Goal: Task Accomplishment & Management: Use online tool/utility

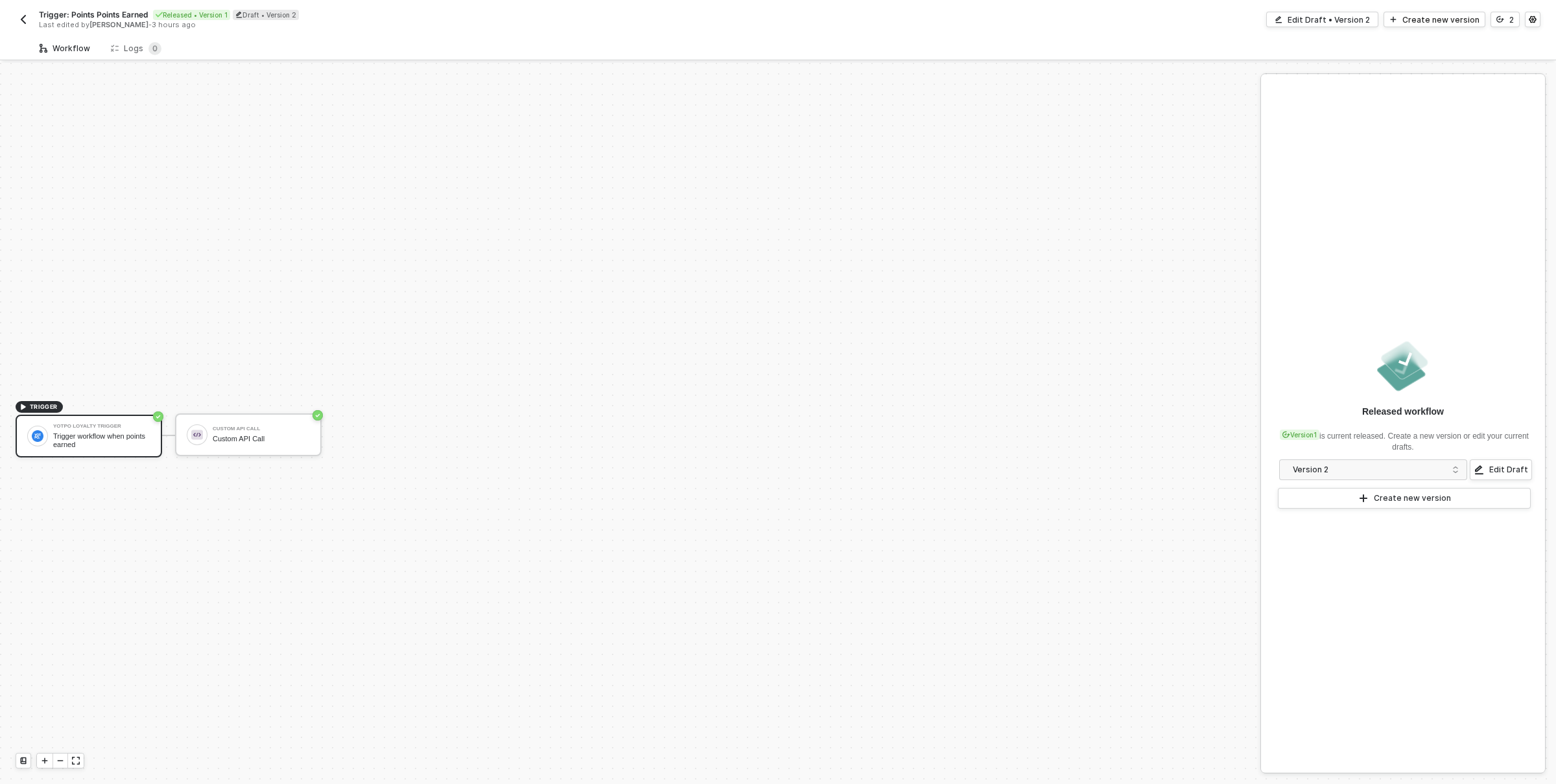
scroll to position [24, 0]
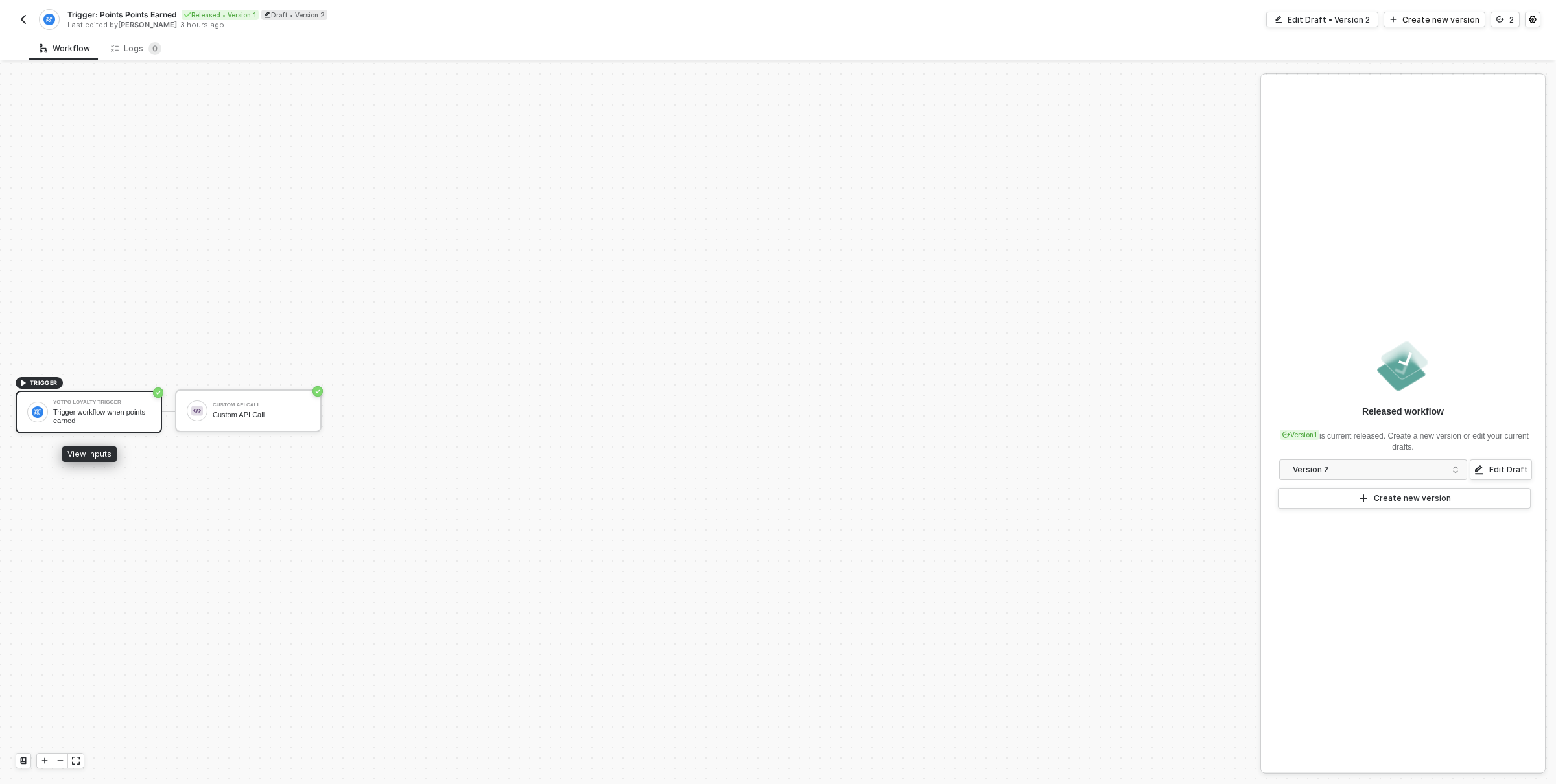
click at [123, 425] on div "Yotpo Loyalty Trigger Trigger workflow when points earned" at bounding box center [89, 411] width 146 height 43
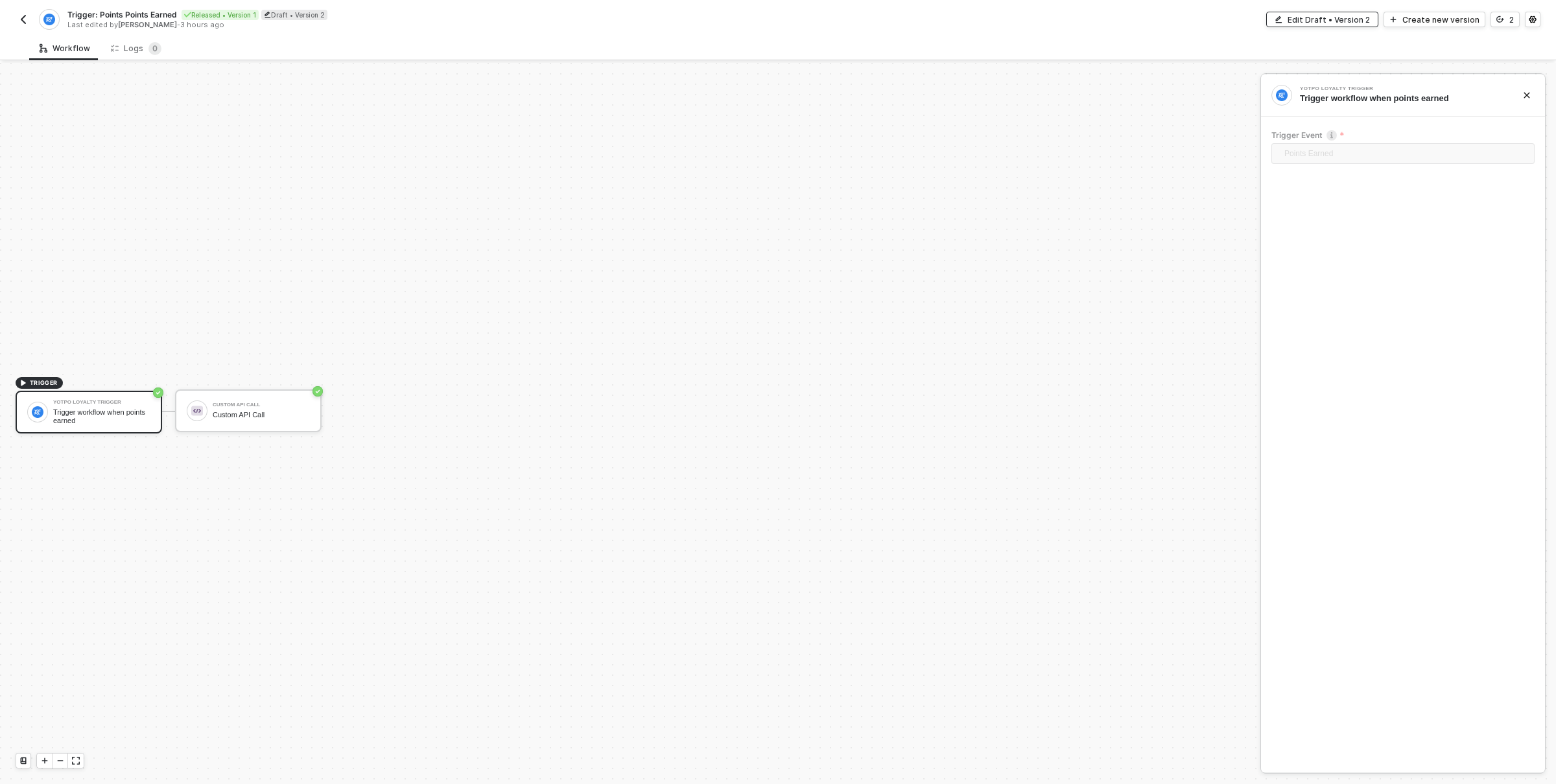
click at [1370, 19] on div "Edit Draft • Version 2" at bounding box center [1329, 19] width 82 height 11
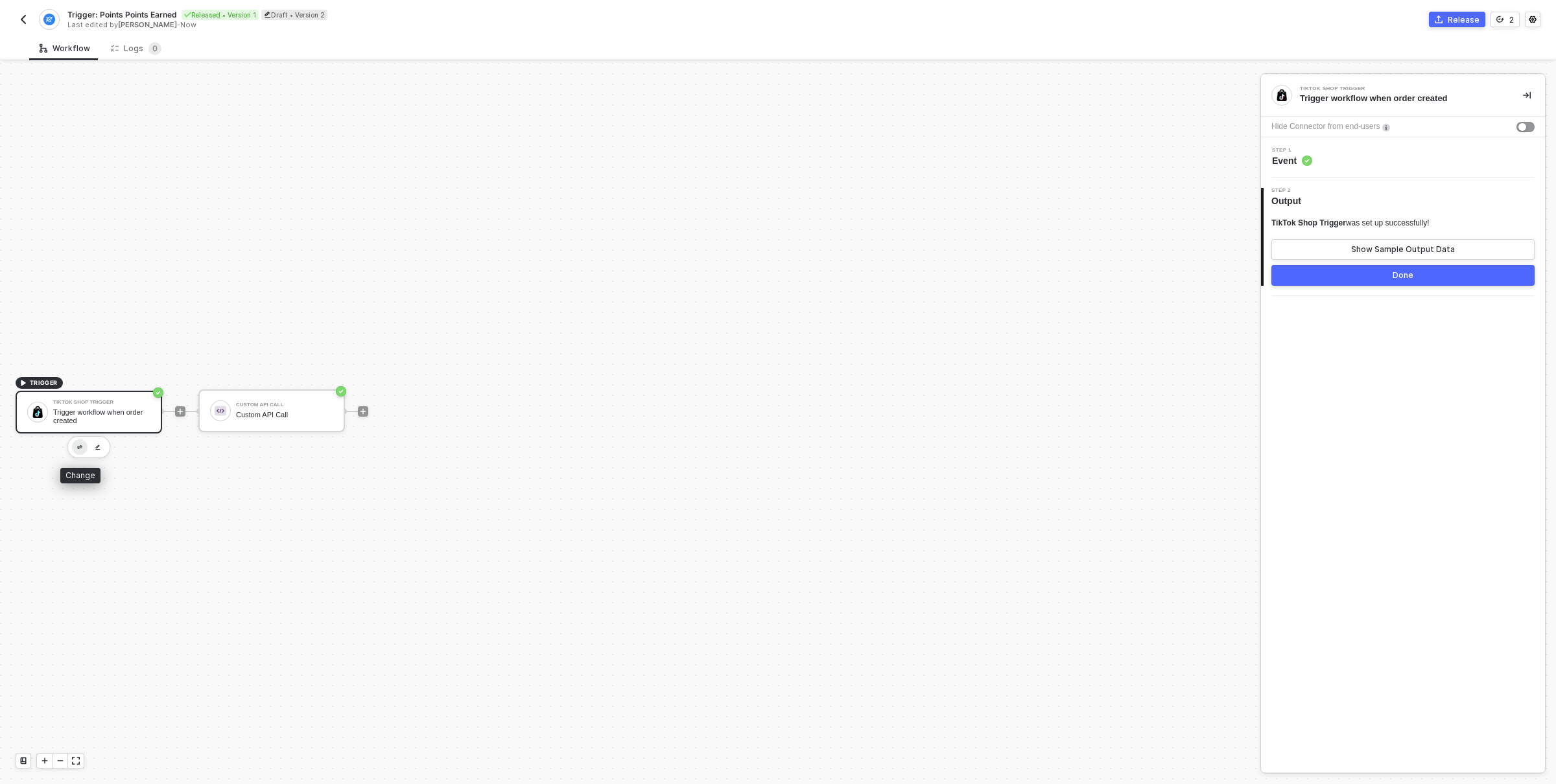
click at [81, 445] on img "button" at bounding box center [79, 447] width 5 height 4
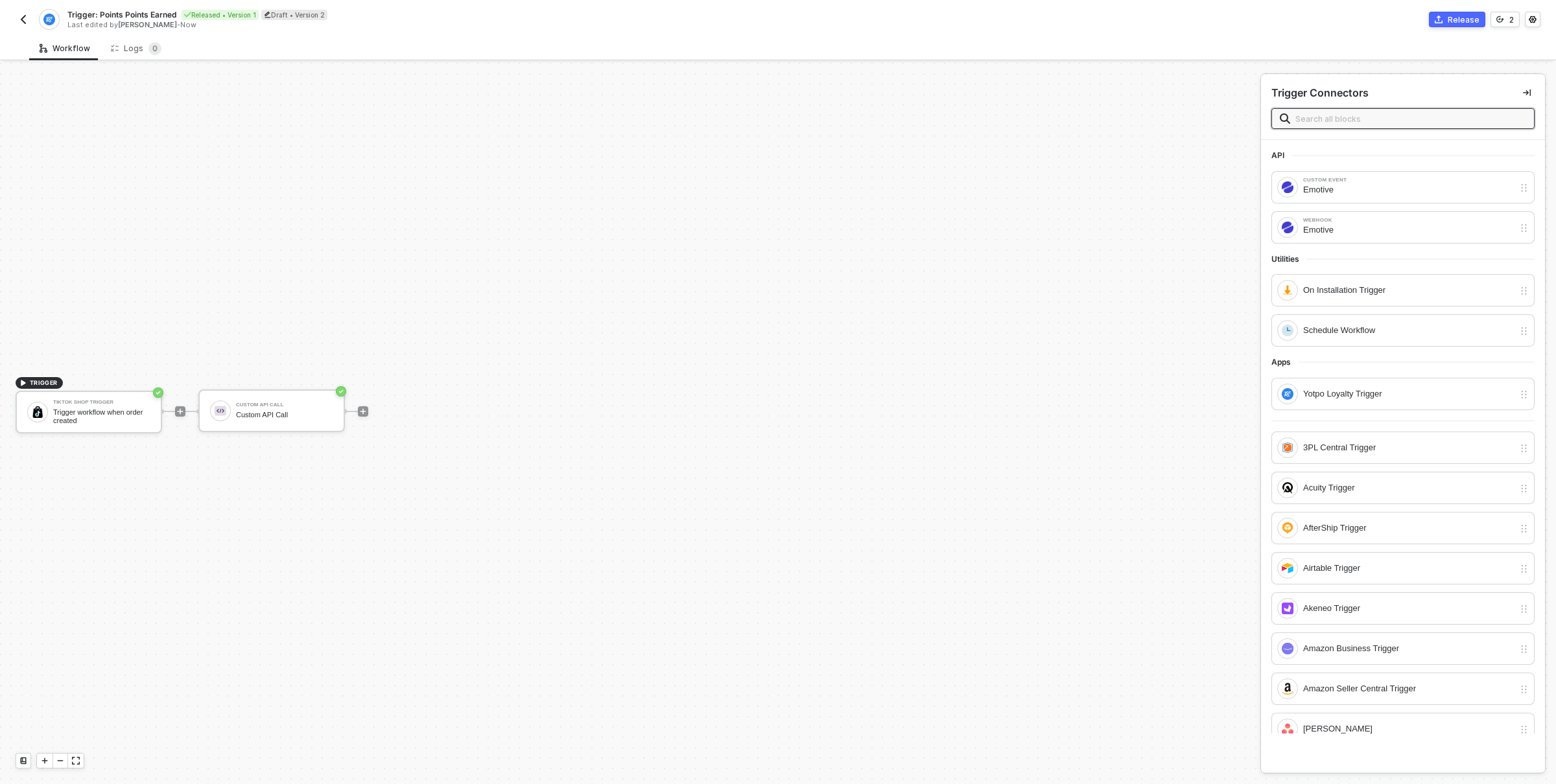
click at [1413, 121] on input "text" at bounding box center [1410, 118] width 231 height 14
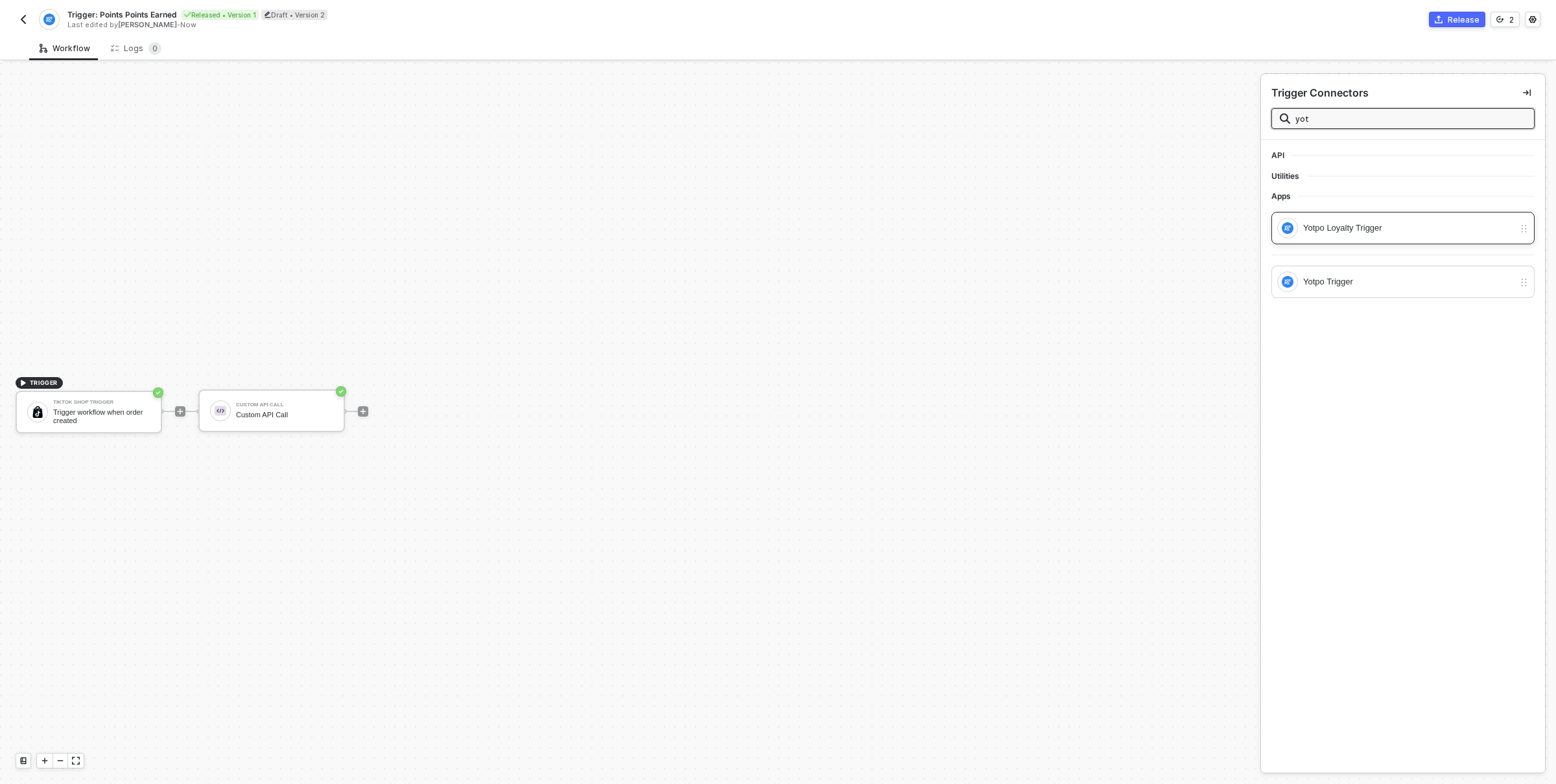
type input "yot"
click at [1392, 239] on div "Yotpo Loyalty Trigger" at bounding box center [1403, 228] width 263 height 32
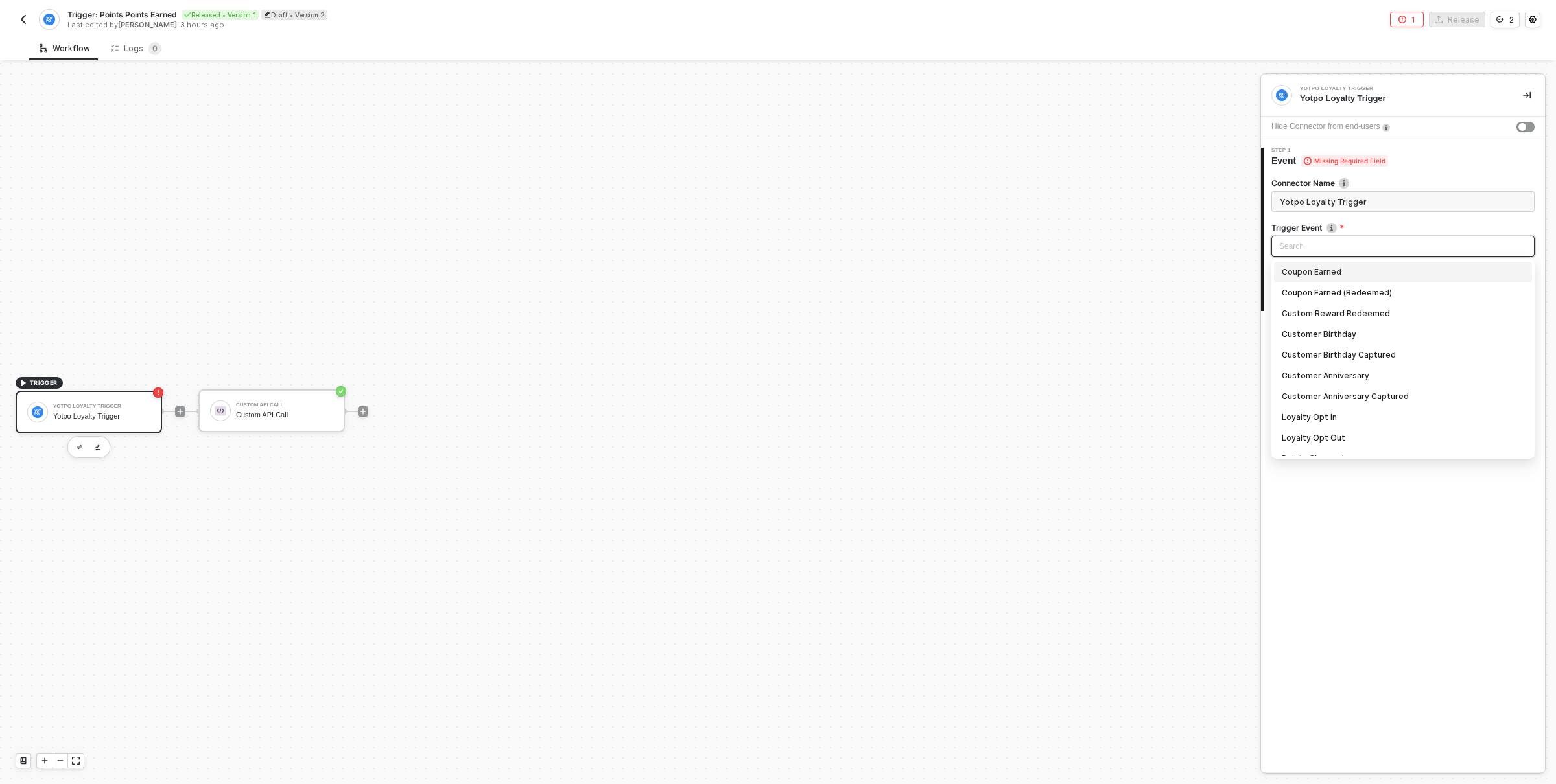
click at [1351, 251] on input "search" at bounding box center [1404, 246] width 248 height 19
type input "points"
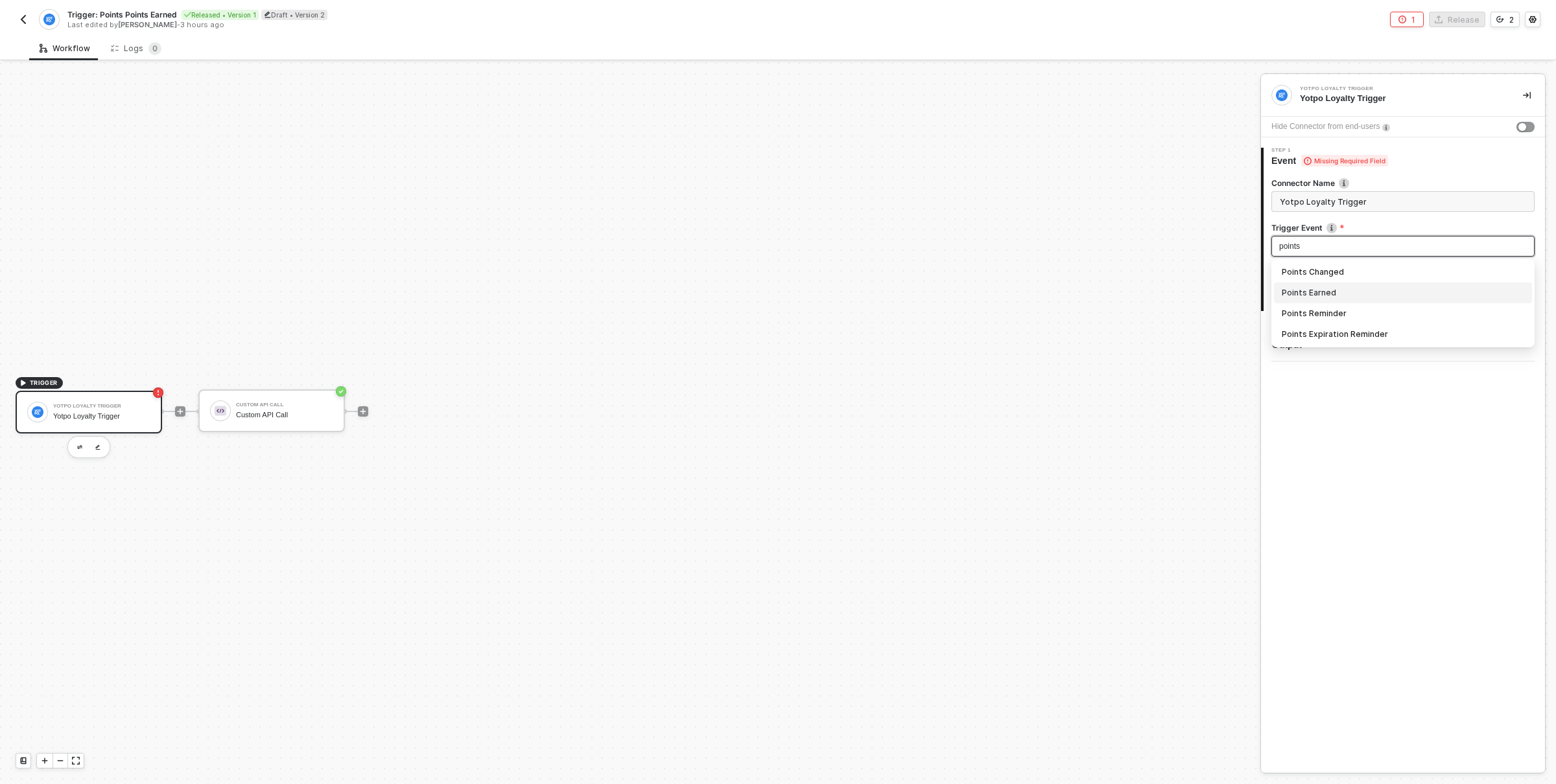
click at [1362, 297] on div "Points Earned" at bounding box center [1403, 293] width 243 height 14
type input "Trigger workflow when points earned"
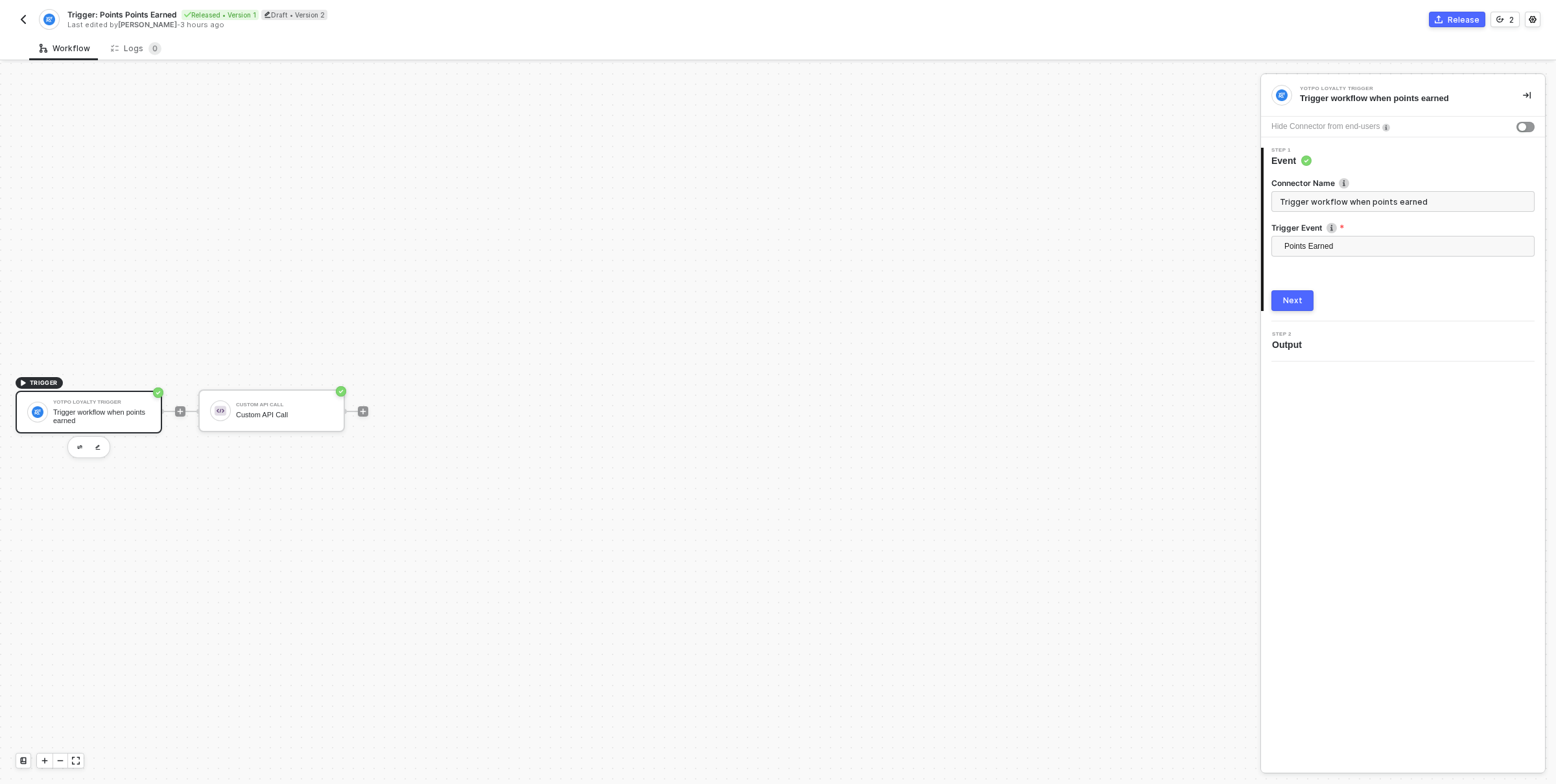
click at [1300, 302] on div "Next" at bounding box center [1293, 301] width 19 height 10
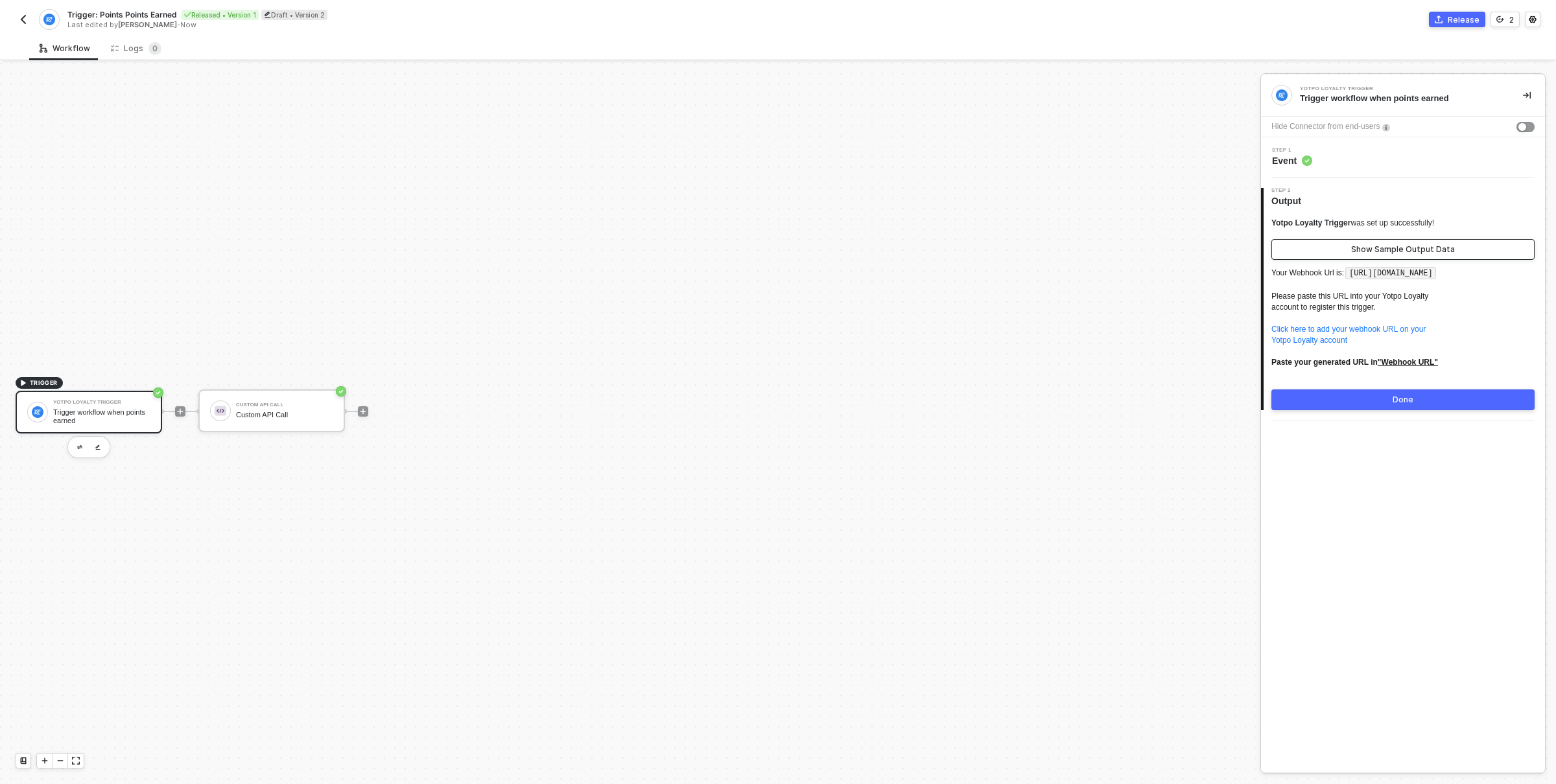
click at [1419, 253] on div "Show Sample Output Data" at bounding box center [1403, 249] width 104 height 10
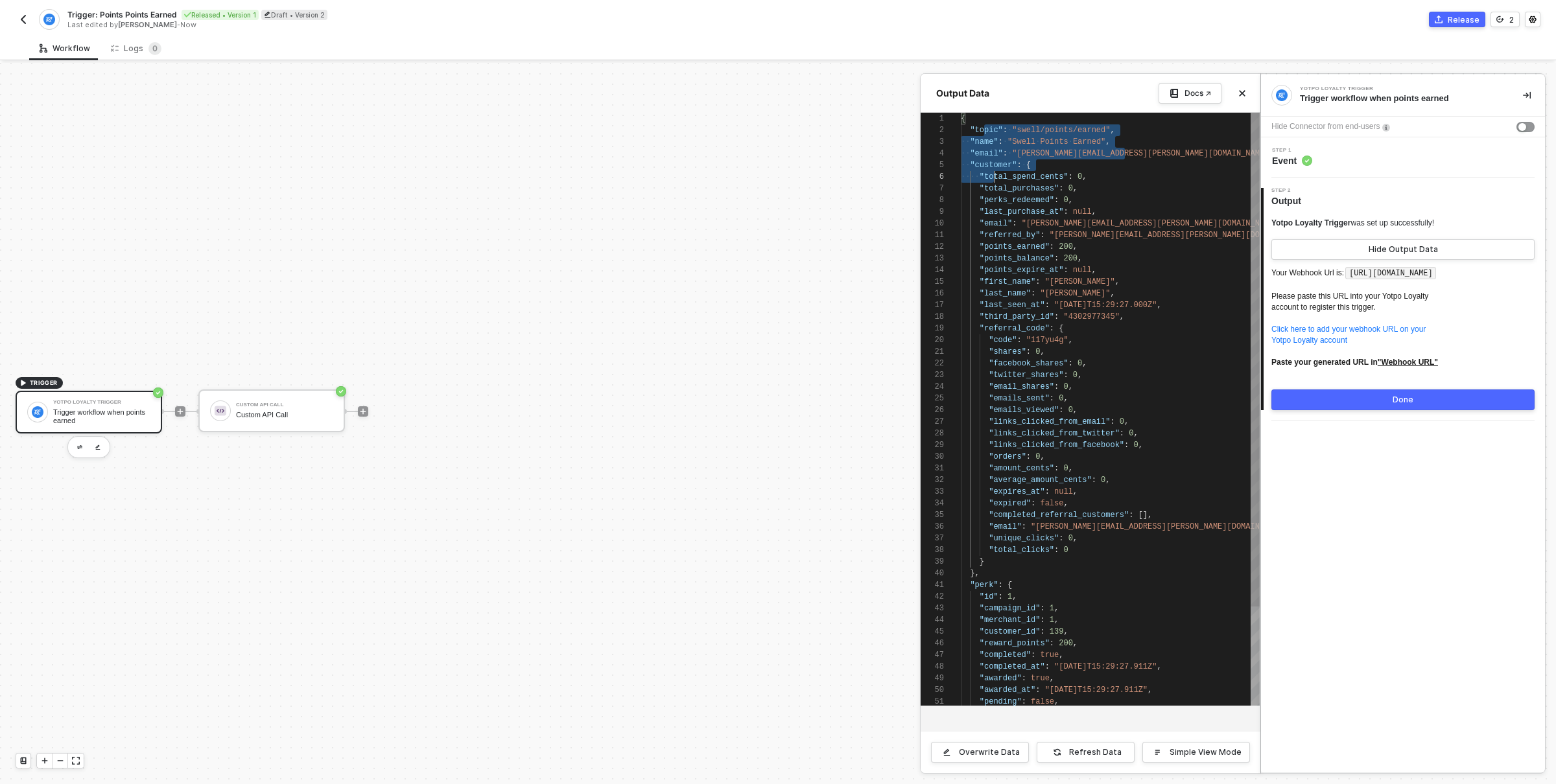
scroll to position [11, 56]
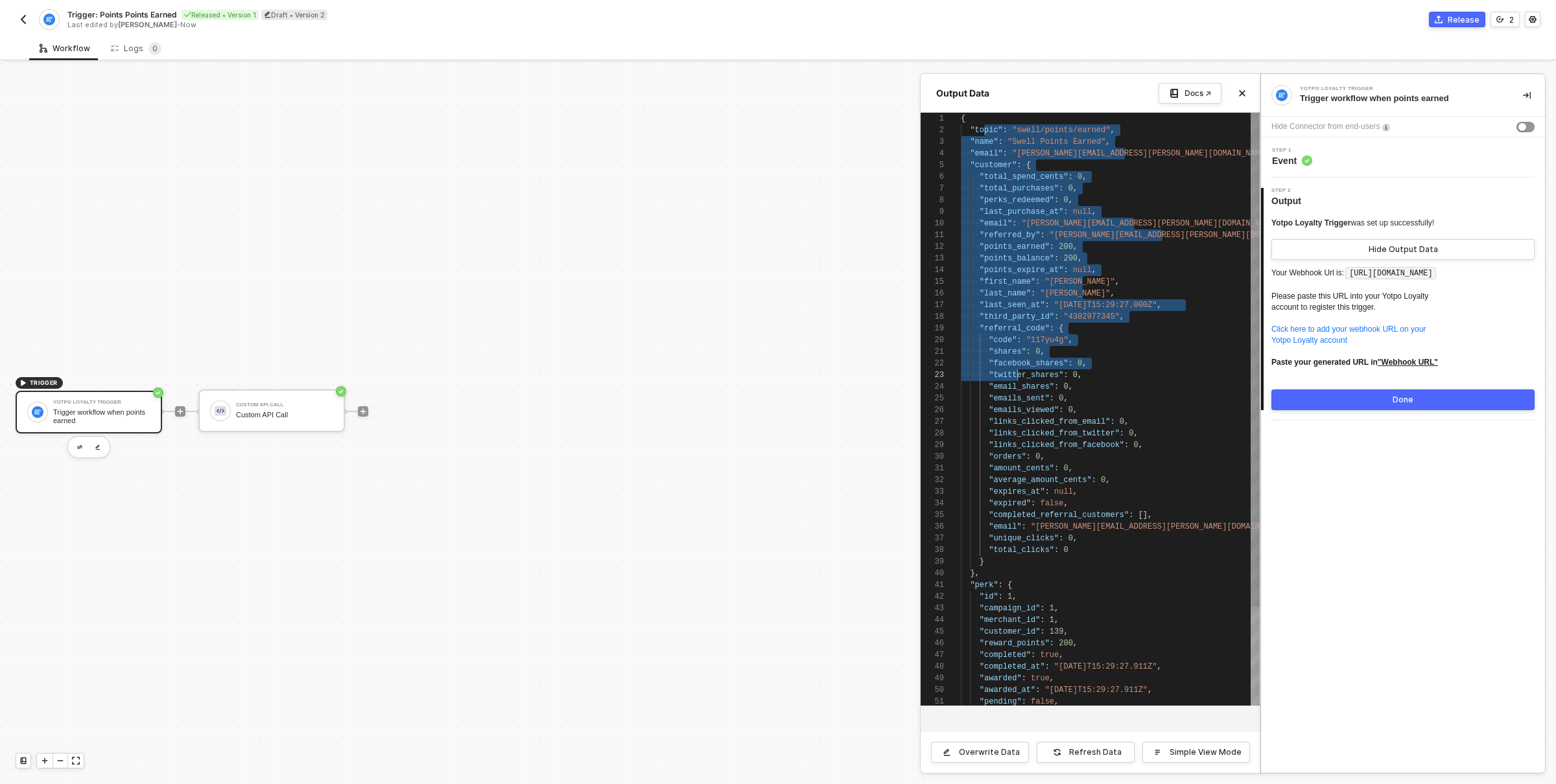
drag, startPoint x: 986, startPoint y: 135, endPoint x: 1018, endPoint y: 373, distance: 240.1
click at [1045, 389] on div "1 2 3 4 5 6 7 8 9 10 11 12 13 14 15 16 17 18 19 20 21 22 23 24 25 26 27 28 29 3…" at bounding box center [1091, 409] width 339 height 593
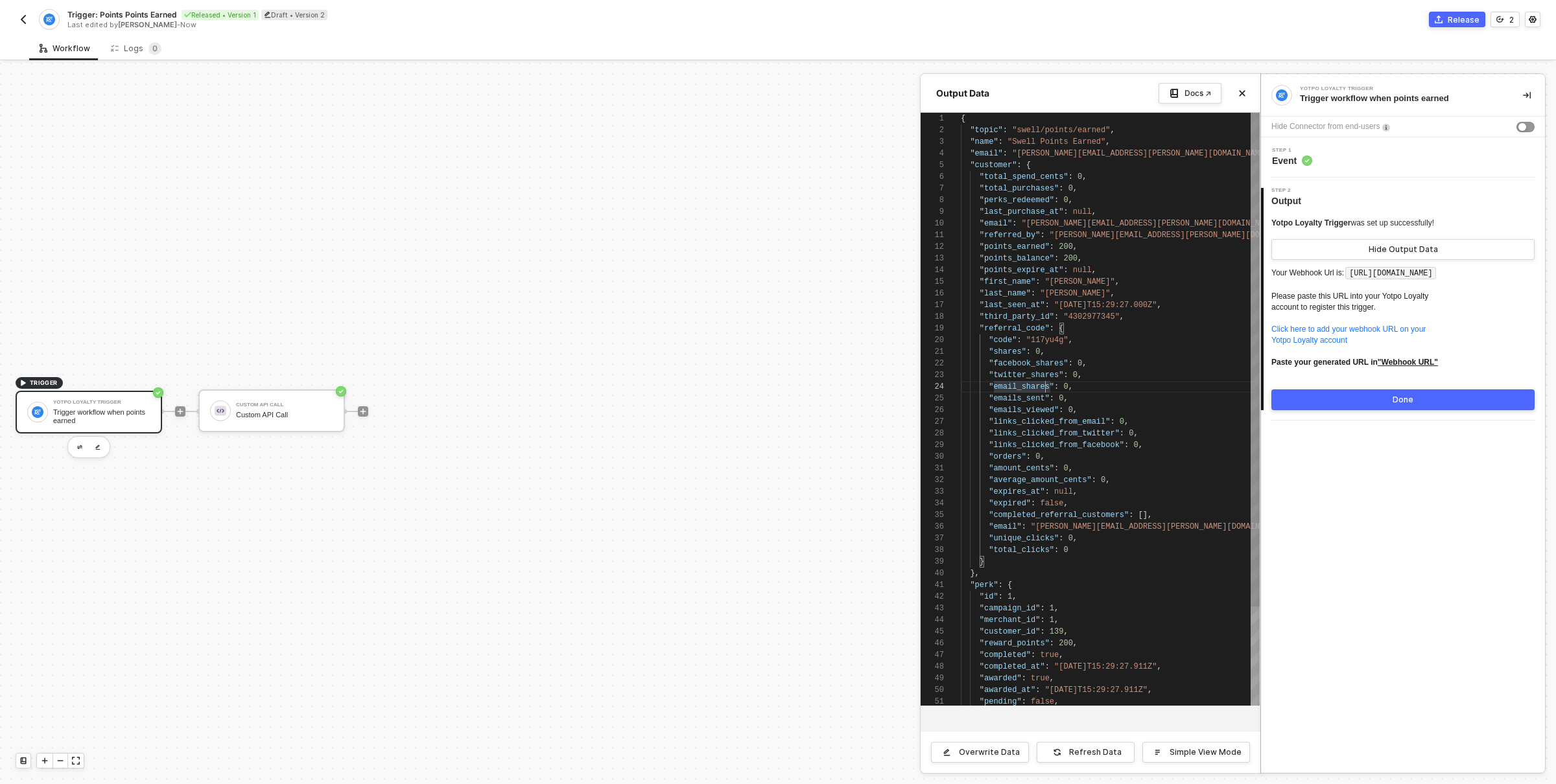
click at [1011, 249] on div "1 2 3 4 5 6 7 8 9 10 11 12 13 14 15 16 17 18 19 20 21 22 23 24 25 26 27 28 29 3…" at bounding box center [1091, 409] width 339 height 593
type textarea ""shares": 0, "facebook_shares": 0, "twitter_shares": 0, "email_shares": 0, "ema…"
click at [1093, 440] on div "1 2 3 4 5 6 7 8 9 10 11 12 13 14 15 16 17 18 19 20 21 22 23 24 25 26 27 28 29 3…" at bounding box center [1091, 409] width 339 height 593
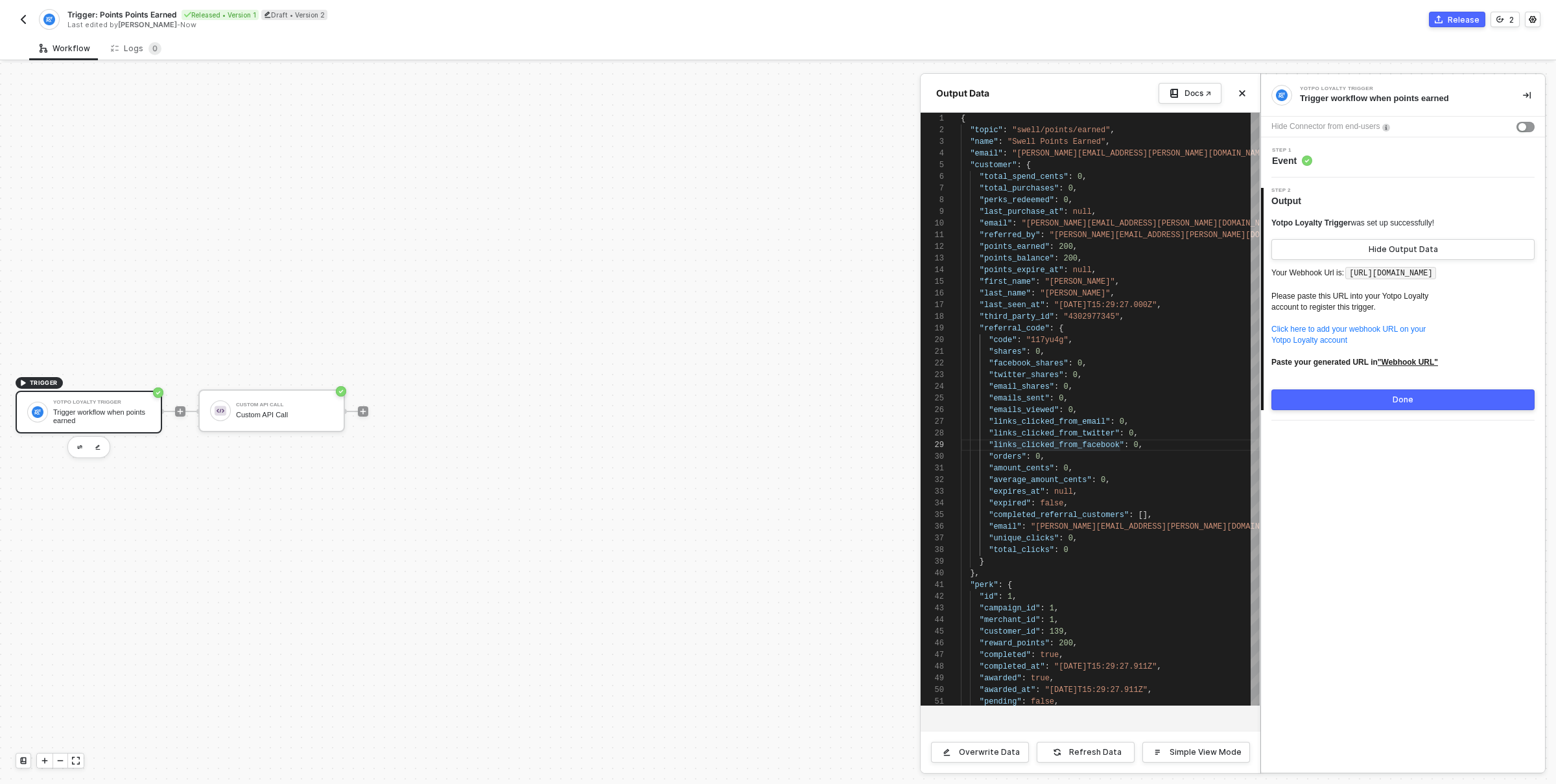
click at [1425, 411] on button "Done" at bounding box center [1403, 400] width 263 height 21
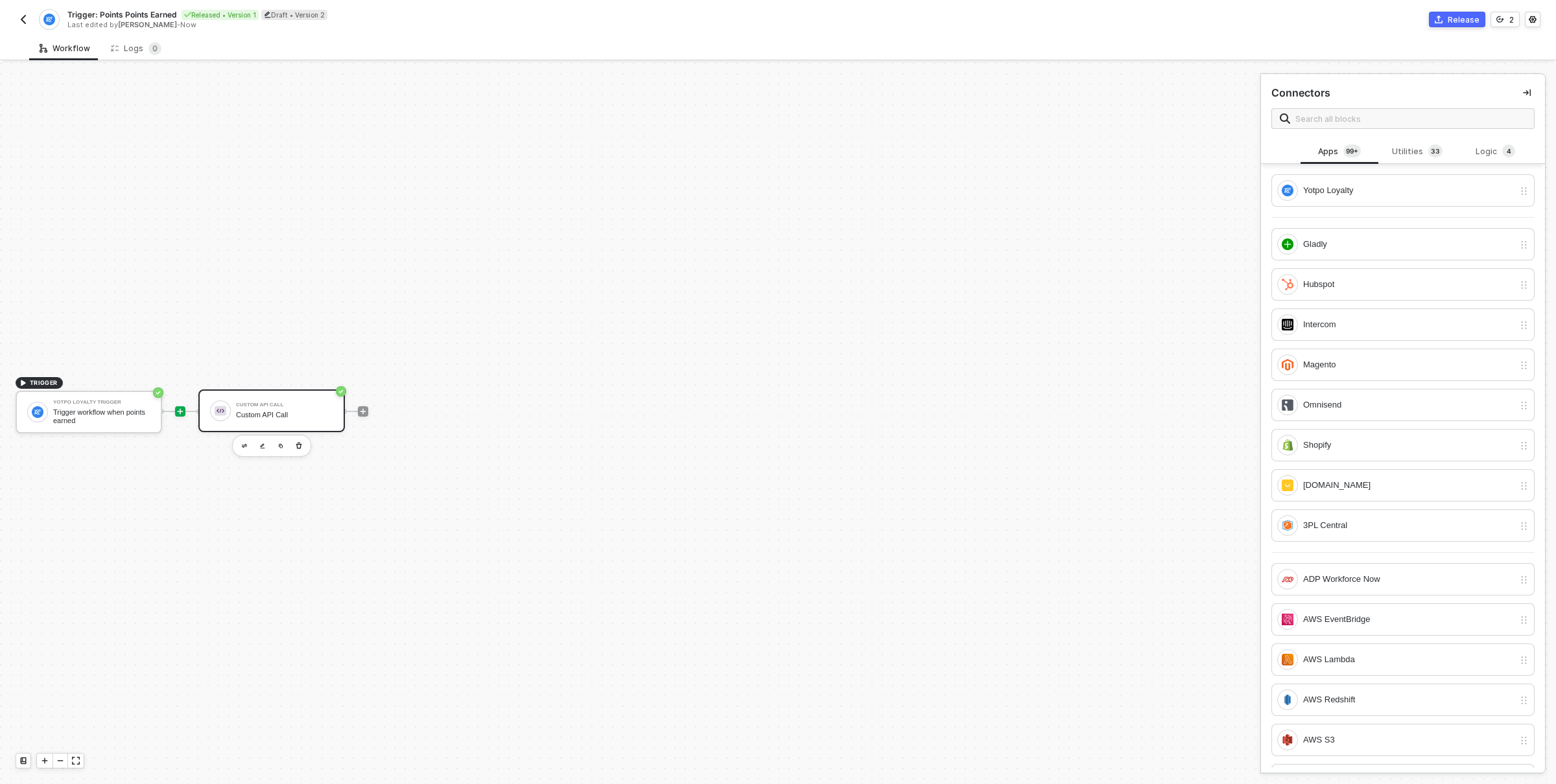
click at [292, 419] on div "Custom API Call Custom API Call" at bounding box center [285, 411] width 97 height 25
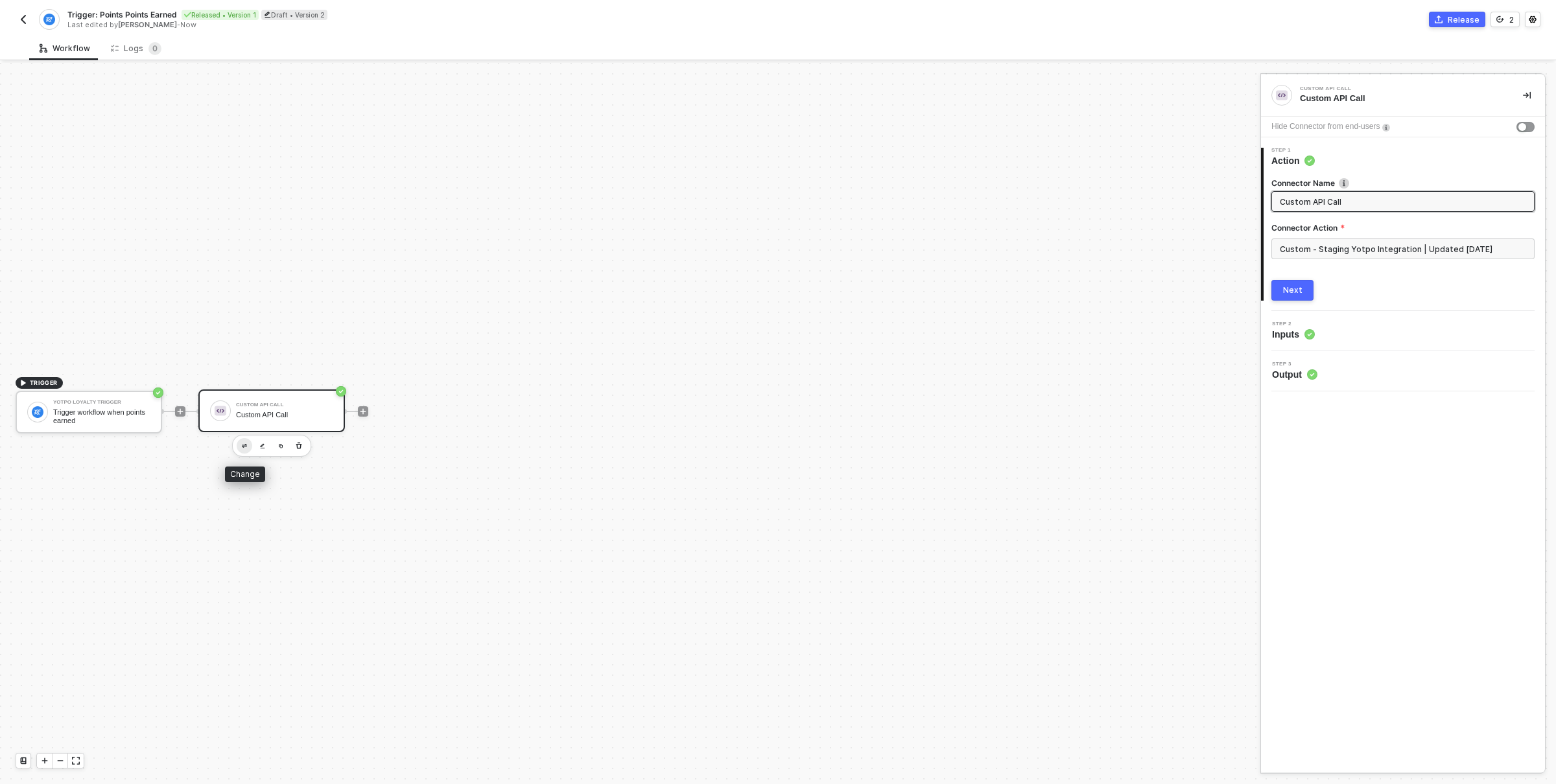
click at [244, 445] on img "button" at bounding box center [244, 447] width 5 height 4
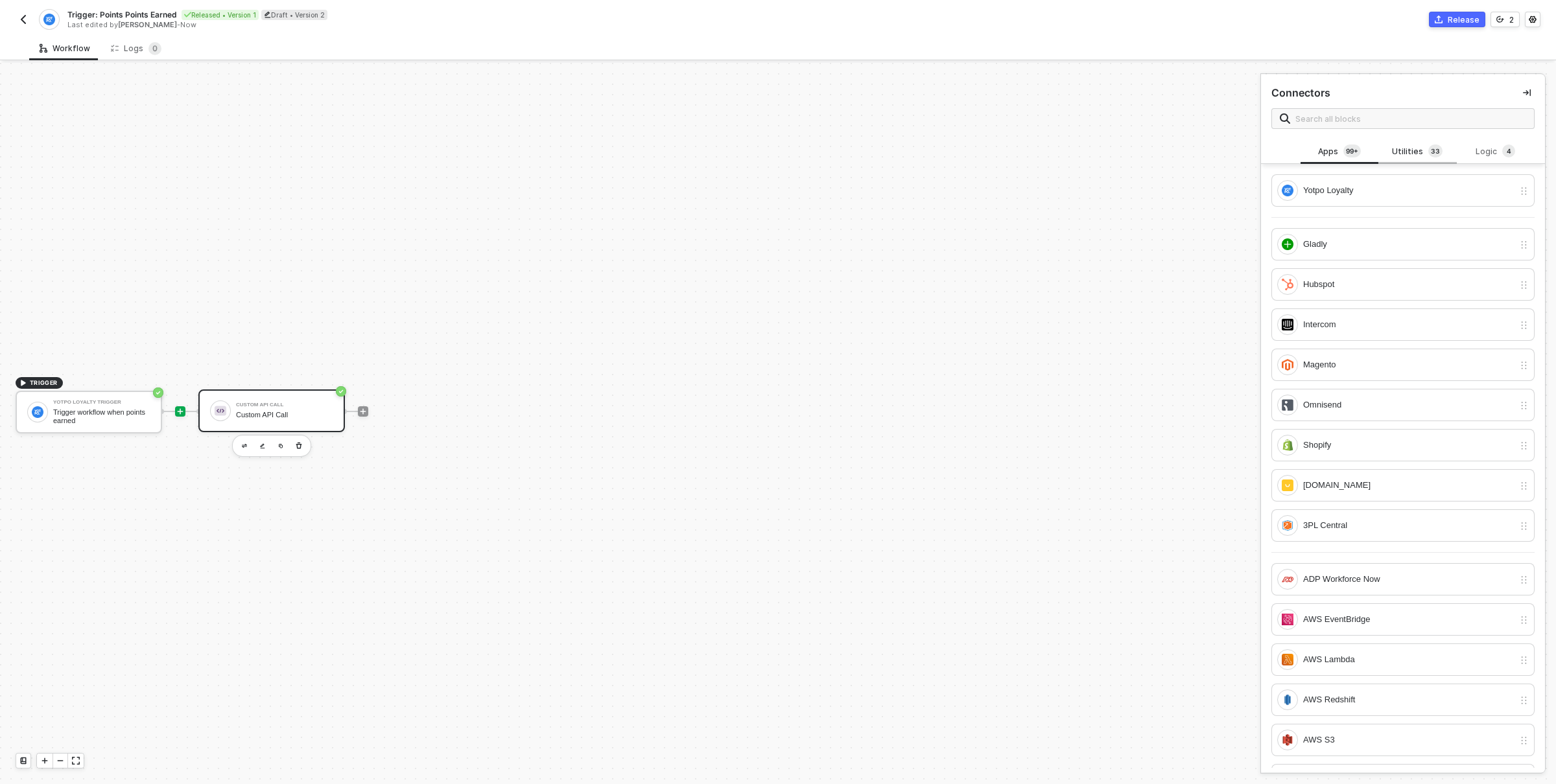
click at [1422, 149] on div "Utilities 3 3" at bounding box center [1417, 152] width 57 height 14
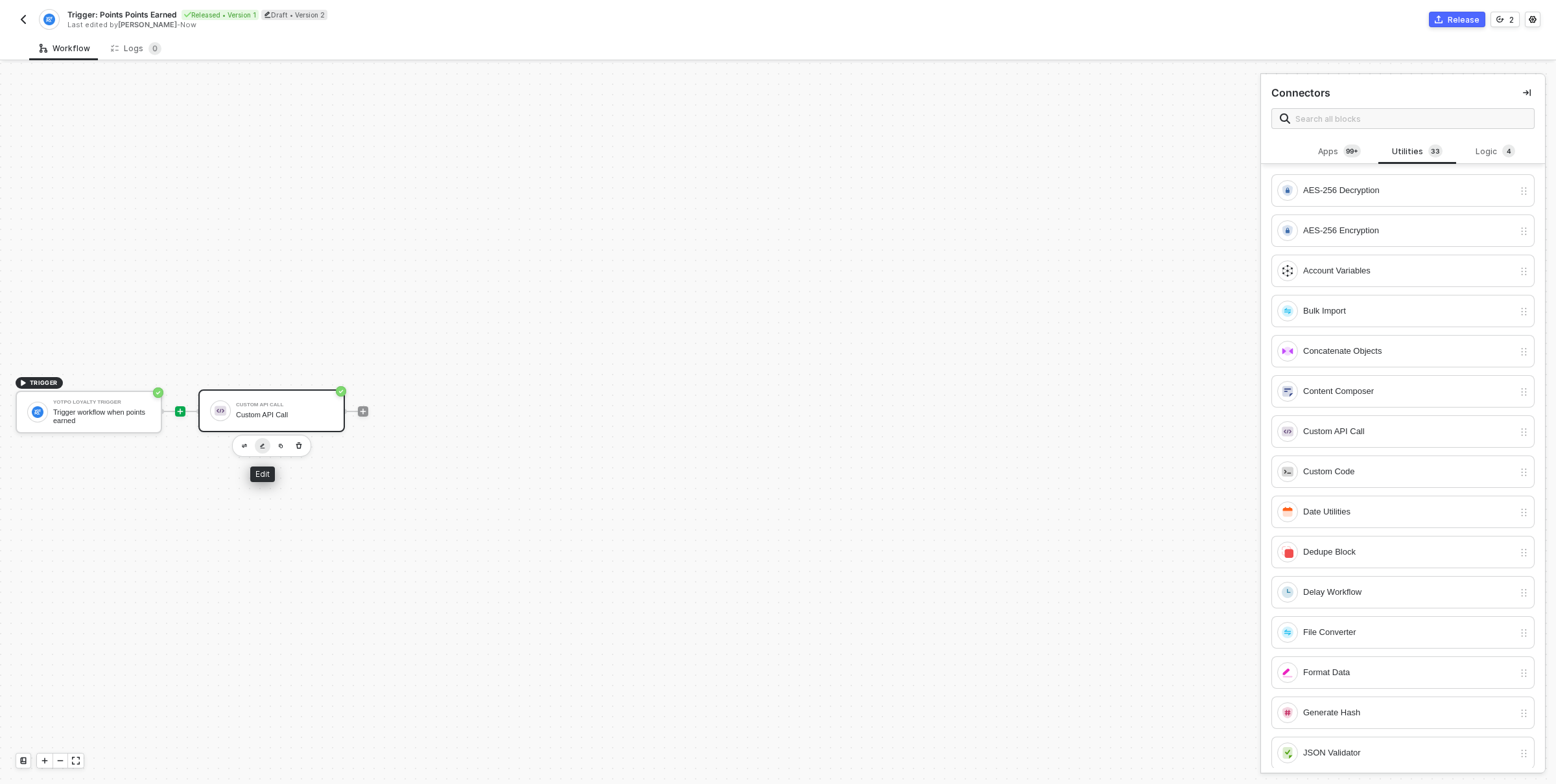
click at [267, 440] on button "button" at bounding box center [262, 446] width 16 height 16
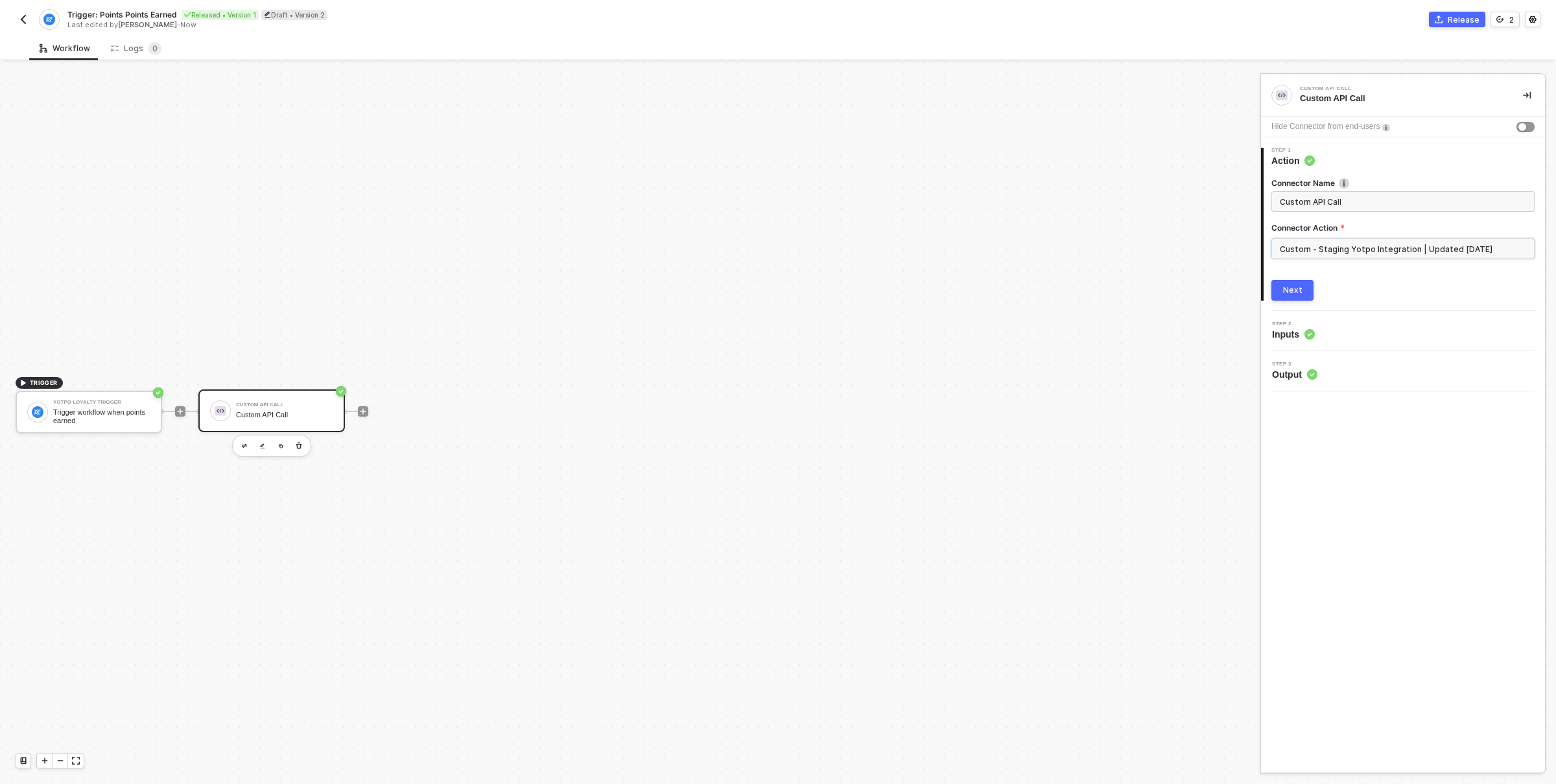
click at [1320, 248] on input "Custom - Staging Yotpo Integration | Updated [DATE]" at bounding box center [1403, 249] width 263 height 21
click at [1124, 161] on div "Custom Actions" at bounding box center [1155, 156] width 189 height 11
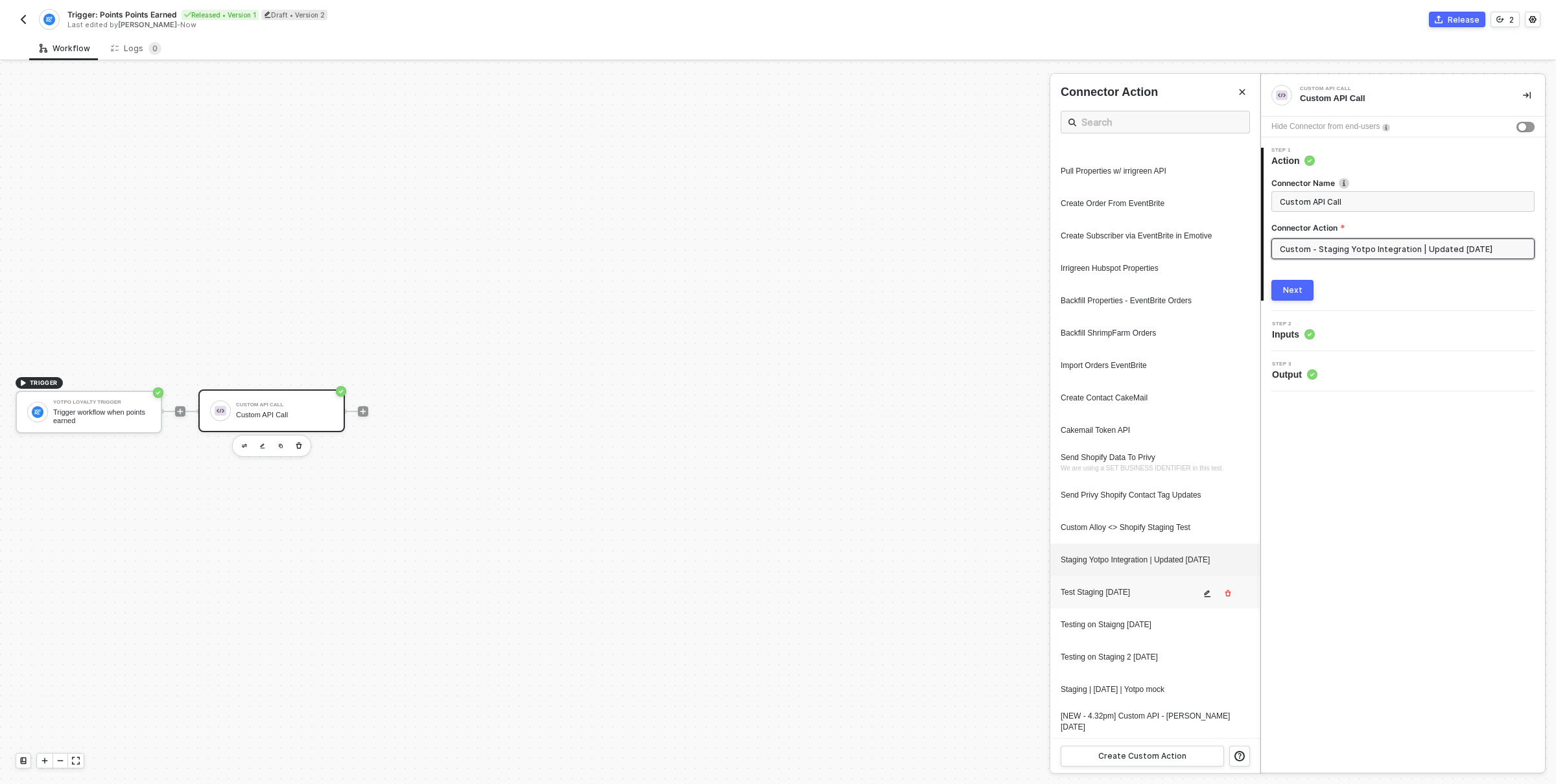
scroll to position [1117, 0]
click at [1203, 559] on icon "icon-edit" at bounding box center [1207, 561] width 7 height 7
type textarea "HTTP/1.1 404 Not Found { "data": "{\"message\":\"Request failed with status cod…"
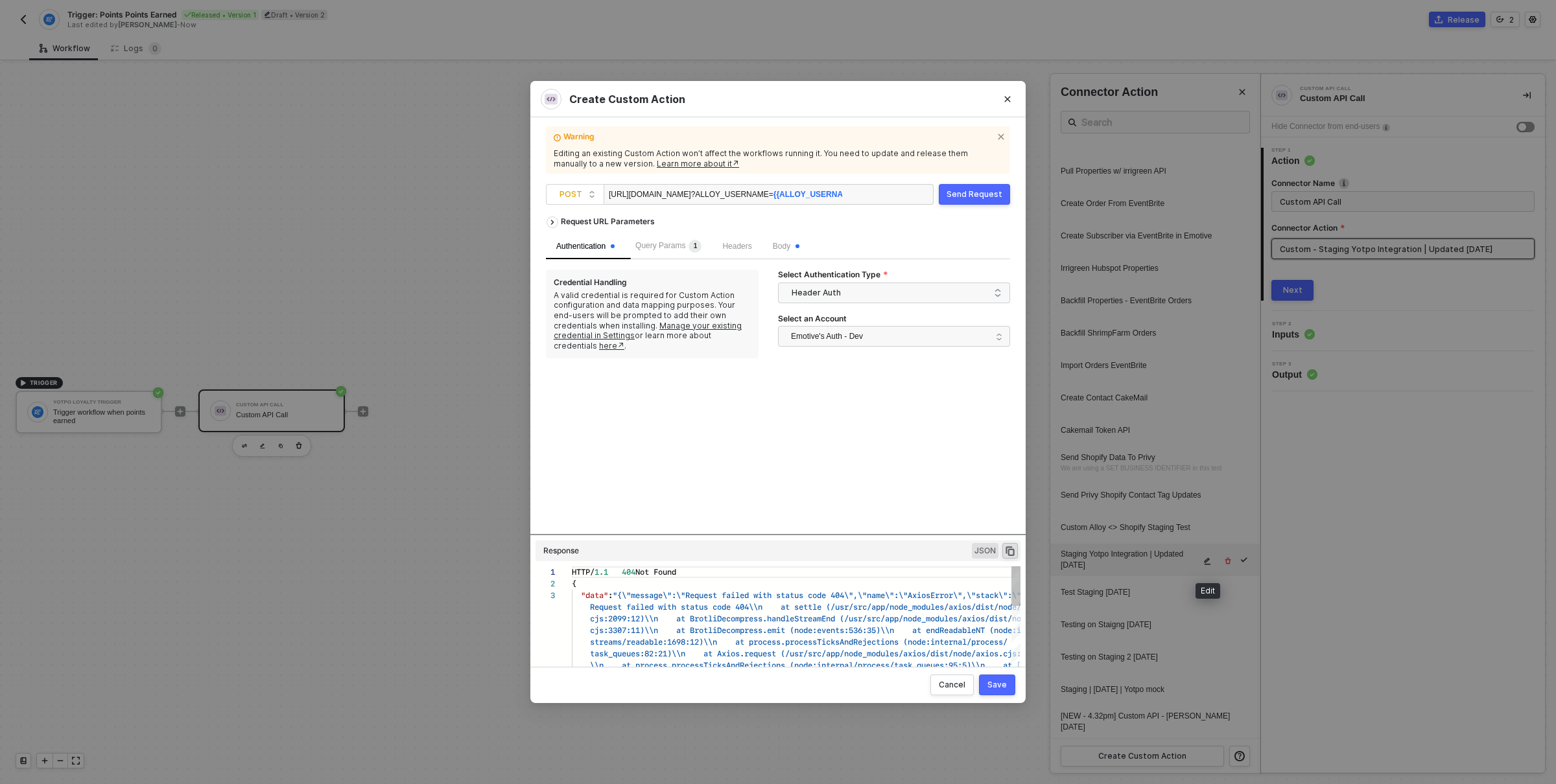
scroll to position [22, 0]
click at [571, 196] on span "POST" at bounding box center [577, 194] width 37 height 19
click at [663, 437] on div "Request URL Parameters Authentication Query Params 1 Headers Body Credential Ha…" at bounding box center [778, 372] width 465 height 324
drag, startPoint x: 725, startPoint y: 190, endPoint x: 868, endPoint y: 191, distance: 143.0
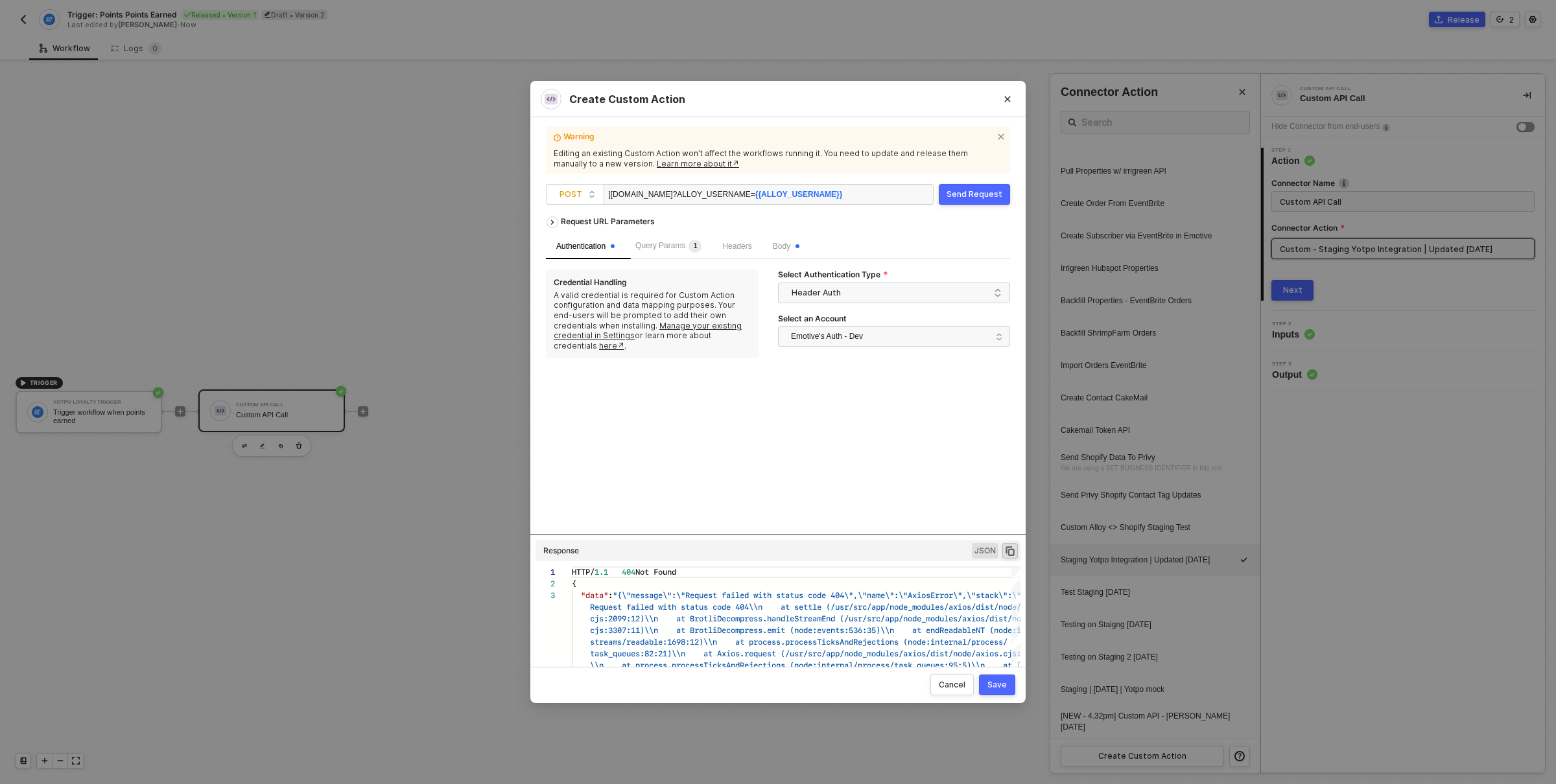
click at [868, 191] on div "[URL][DOMAIN_NAME] ?ALLOY_USERNAME= {{ALLOY_USERNAME}}" at bounding box center [769, 195] width 330 height 21
click at [656, 190] on div "[URL][DOMAIN_NAME] ?ALLOY_USERNAME= {{ALLOY_USERNAME}}" at bounding box center [725, 195] width 234 height 21
click at [788, 191] on span "{{ALLOY_USERNAME}}" at bounding box center [799, 194] width 87 height 9
click at [788, 192] on span "{{ALLOY_USERNAME}}" at bounding box center [799, 194] width 87 height 9
click at [704, 191] on span "?ALLOY_USERNAME= {{ALLOY_USERNAME}}" at bounding box center [757, 194] width 170 height 9
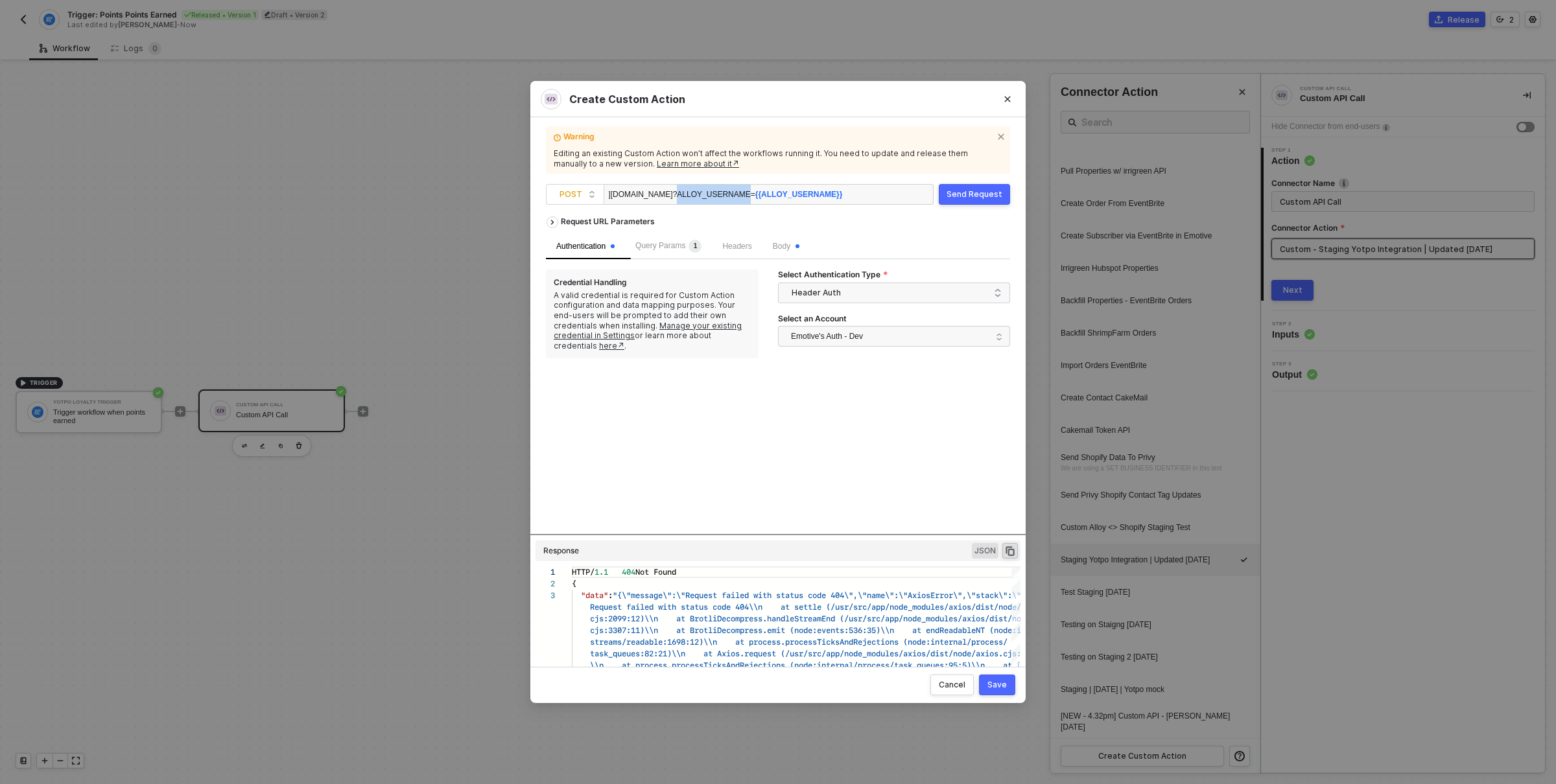
click at [704, 191] on span "?ALLOY_USERNAME= {{ALLOY_USERNAME}}" at bounding box center [757, 194] width 170 height 9
click at [821, 426] on div "Request URL Parameters Authentication Query Params 1 Headers Body Credential Ha…" at bounding box center [778, 372] width 465 height 324
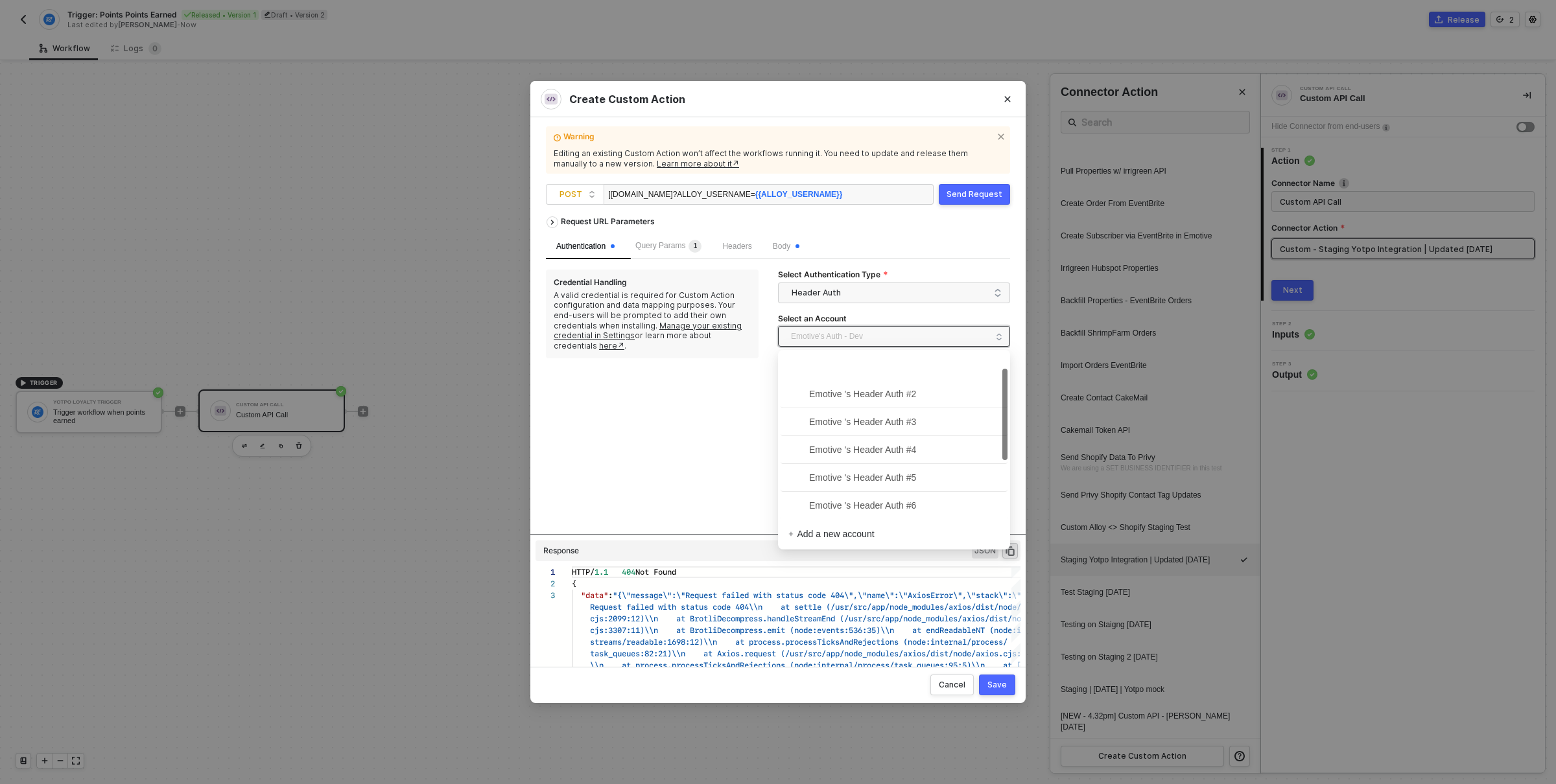
scroll to position [29, 0]
click at [884, 340] on span "Emotive's Auth - Dev" at bounding box center [890, 337] width 199 height 21
click at [719, 491] on div "Request URL Parameters Authentication Query Params 1 Headers Body Credential Ha…" at bounding box center [778, 372] width 465 height 324
click at [951, 330] on span "Emotive's Auth - Dev" at bounding box center [890, 337] width 199 height 21
click at [693, 489] on div "Request URL Parameters Authentication Query Params 1 Headers Body Credential Ha…" at bounding box center [778, 372] width 465 height 324
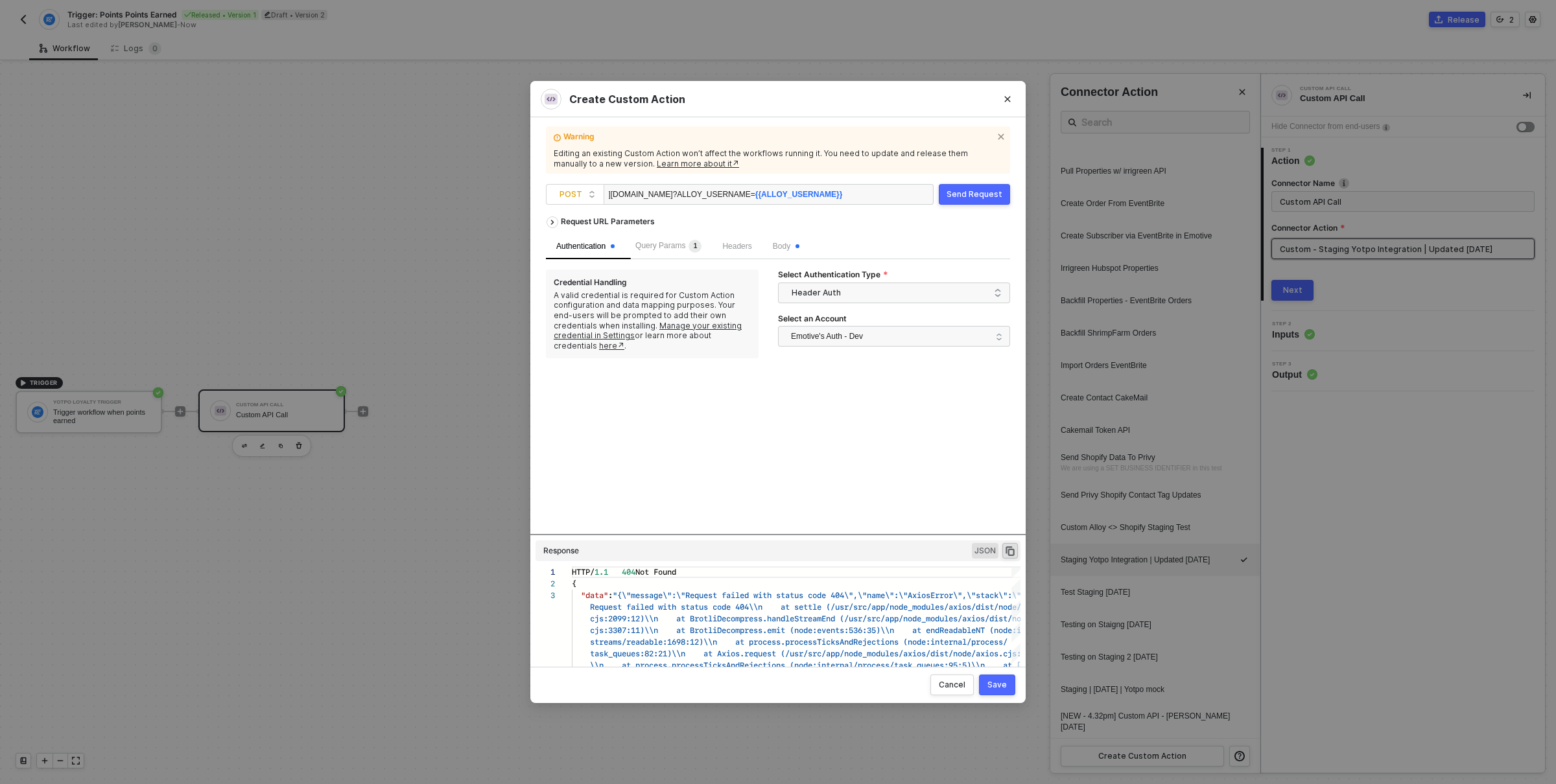
click at [807, 441] on div "Request URL Parameters Authentication Query Params 1 Headers Body Credential Ha…" at bounding box center [778, 372] width 465 height 324
click at [799, 246] on span "Body" at bounding box center [787, 246] width 27 height 9
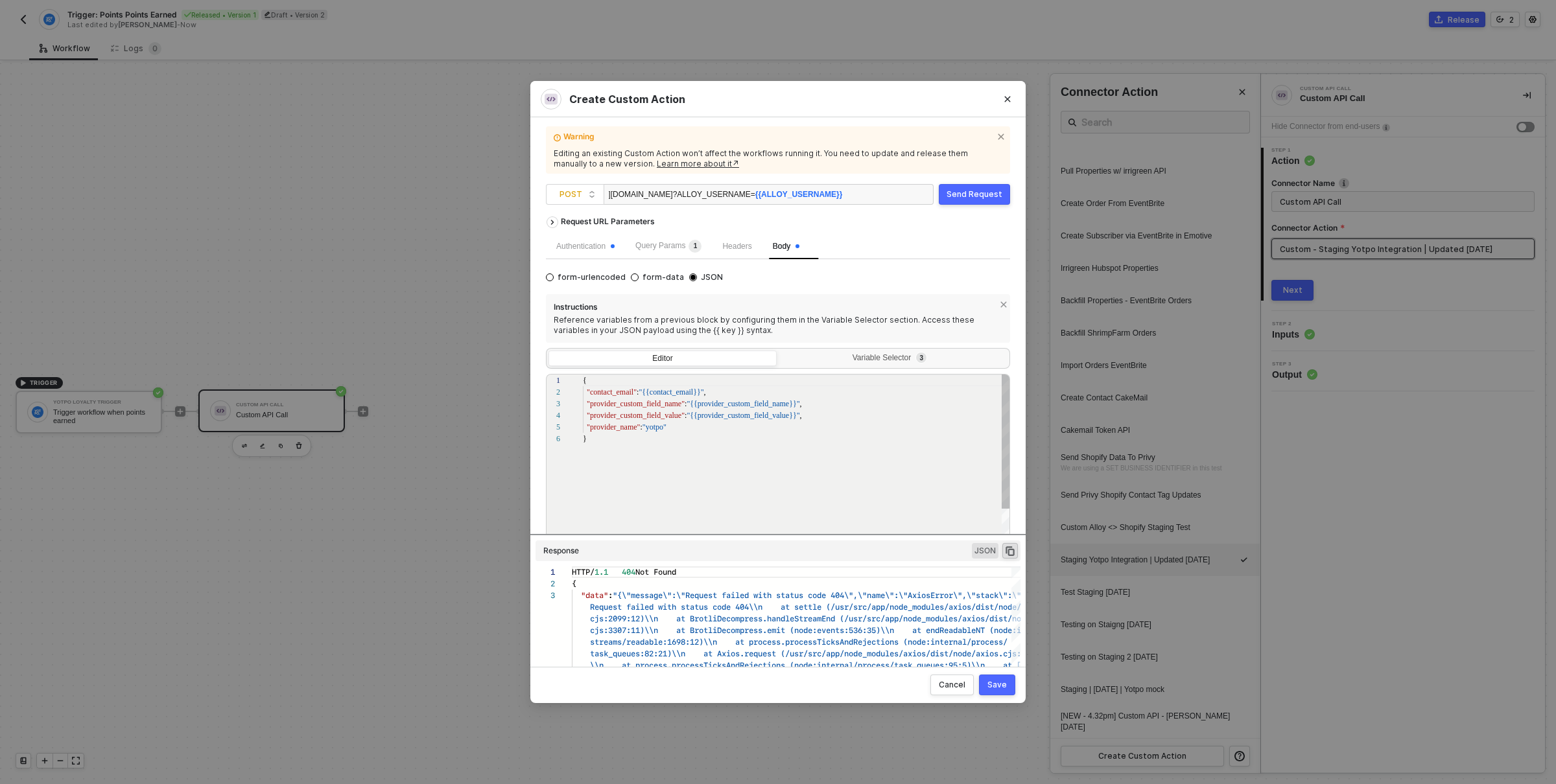
scroll to position [58, 0]
click at [887, 354] on div "Variable Selector 3" at bounding box center [892, 358] width 211 height 10
click at [779, 351] on input "Variable Selector 3" at bounding box center [779, 351] width 0 height 0
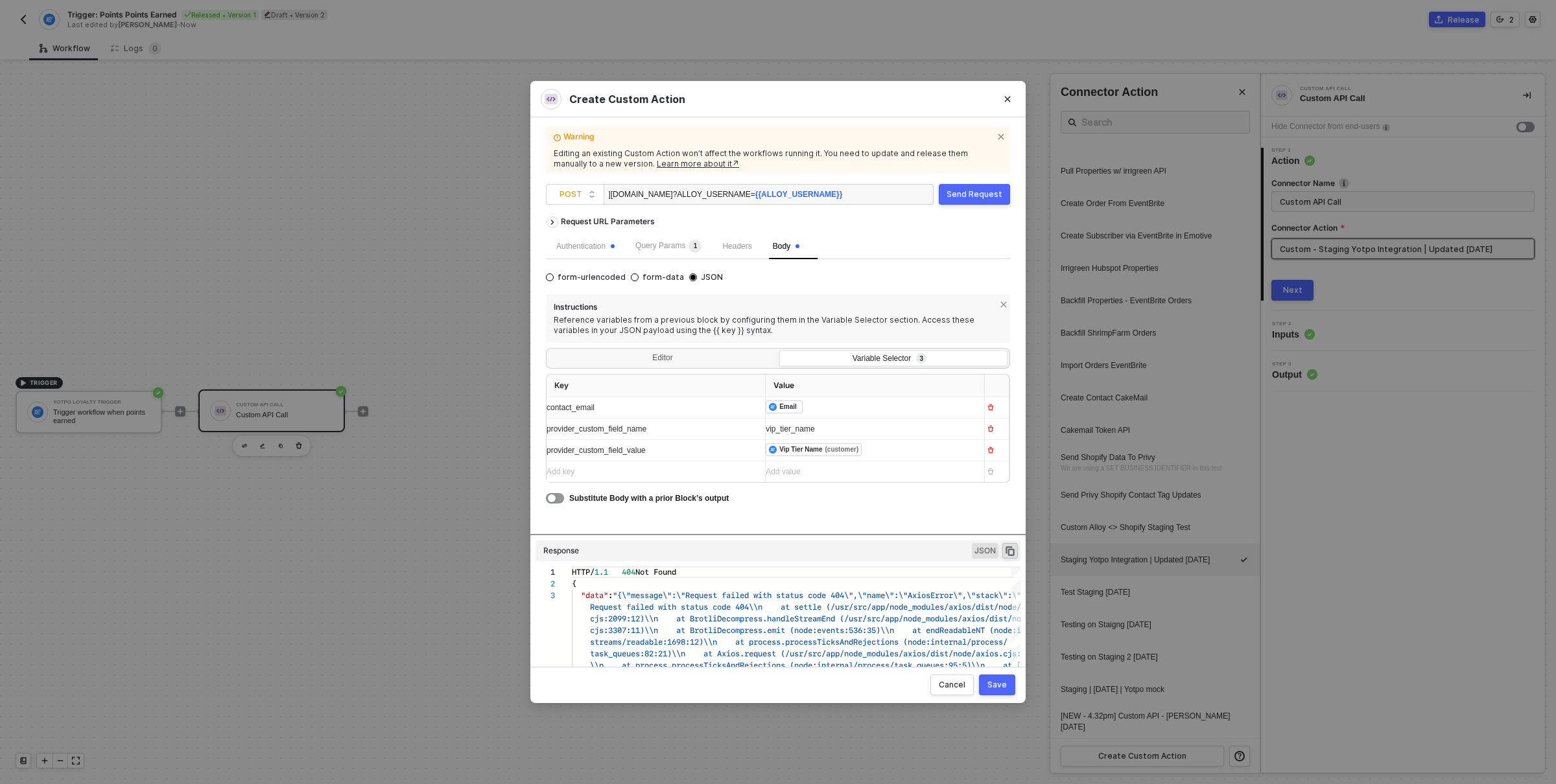
click at [654, 475] on div "Add key ﻿" at bounding box center [644, 472] width 195 height 12
click at [785, 474] on div "Add value ﻿" at bounding box center [870, 472] width 208 height 12
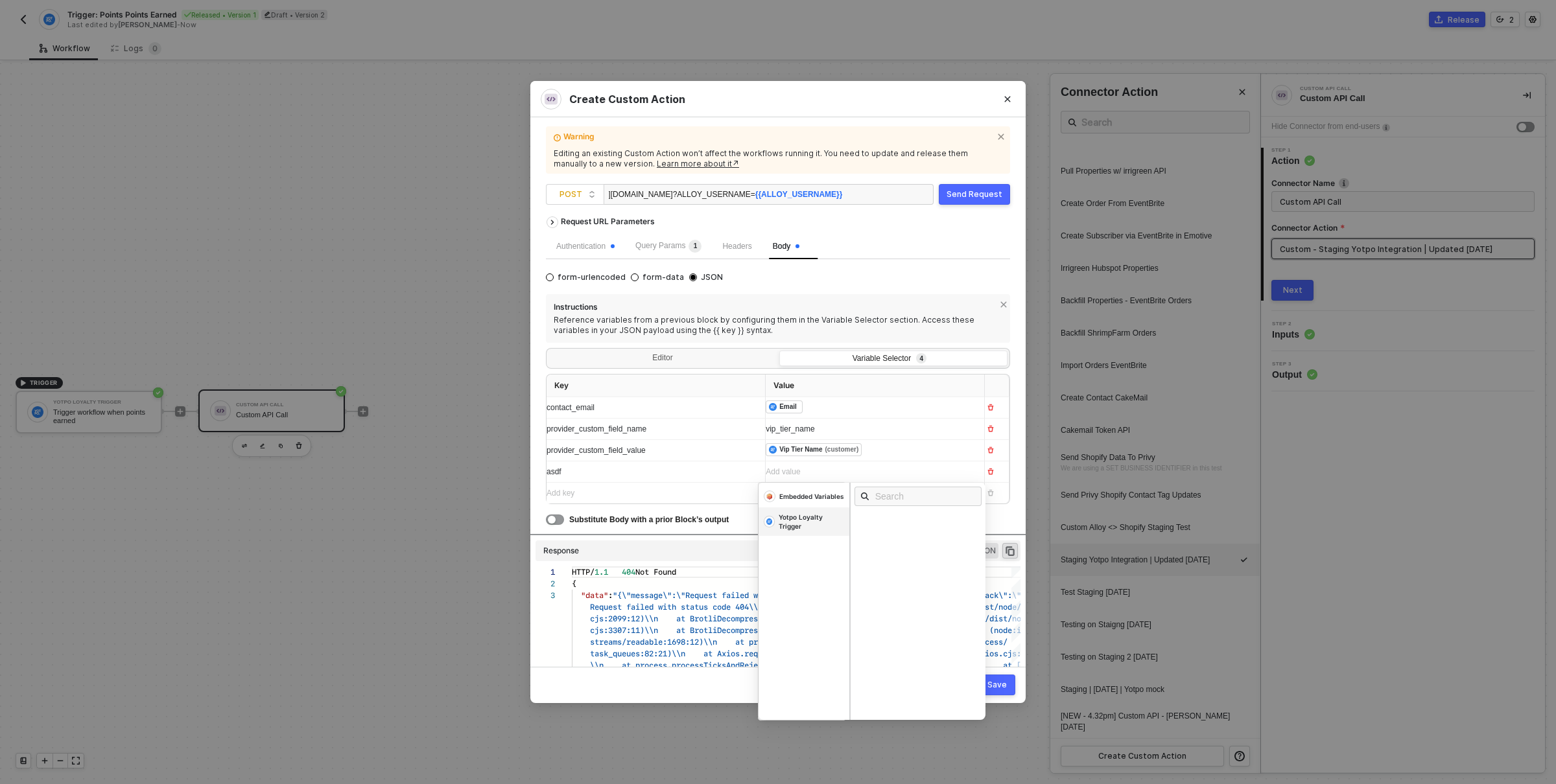
click at [787, 520] on div "Yotpo Loyalty Trigger" at bounding box center [812, 522] width 66 height 18
click at [902, 615] on div "Points Earned customer" at bounding box center [921, 612] width 135 height 22
click at [624, 470] on div "asdf" at bounding box center [644, 472] width 195 height 12
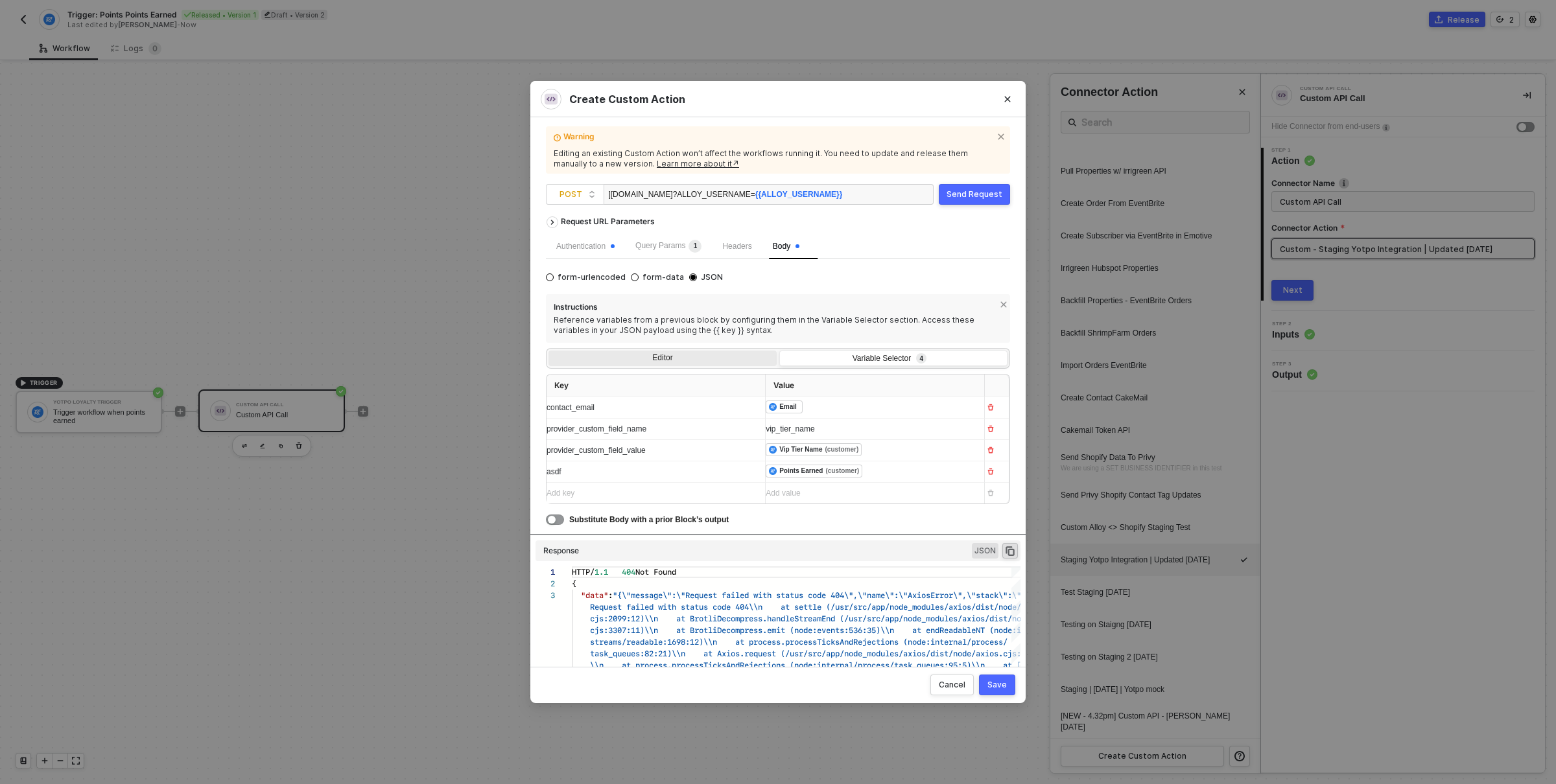
click at [669, 360] on div "Editor" at bounding box center [663, 360] width 229 height 18
click at [548, 351] on input "Editor" at bounding box center [548, 351] width 0 height 0
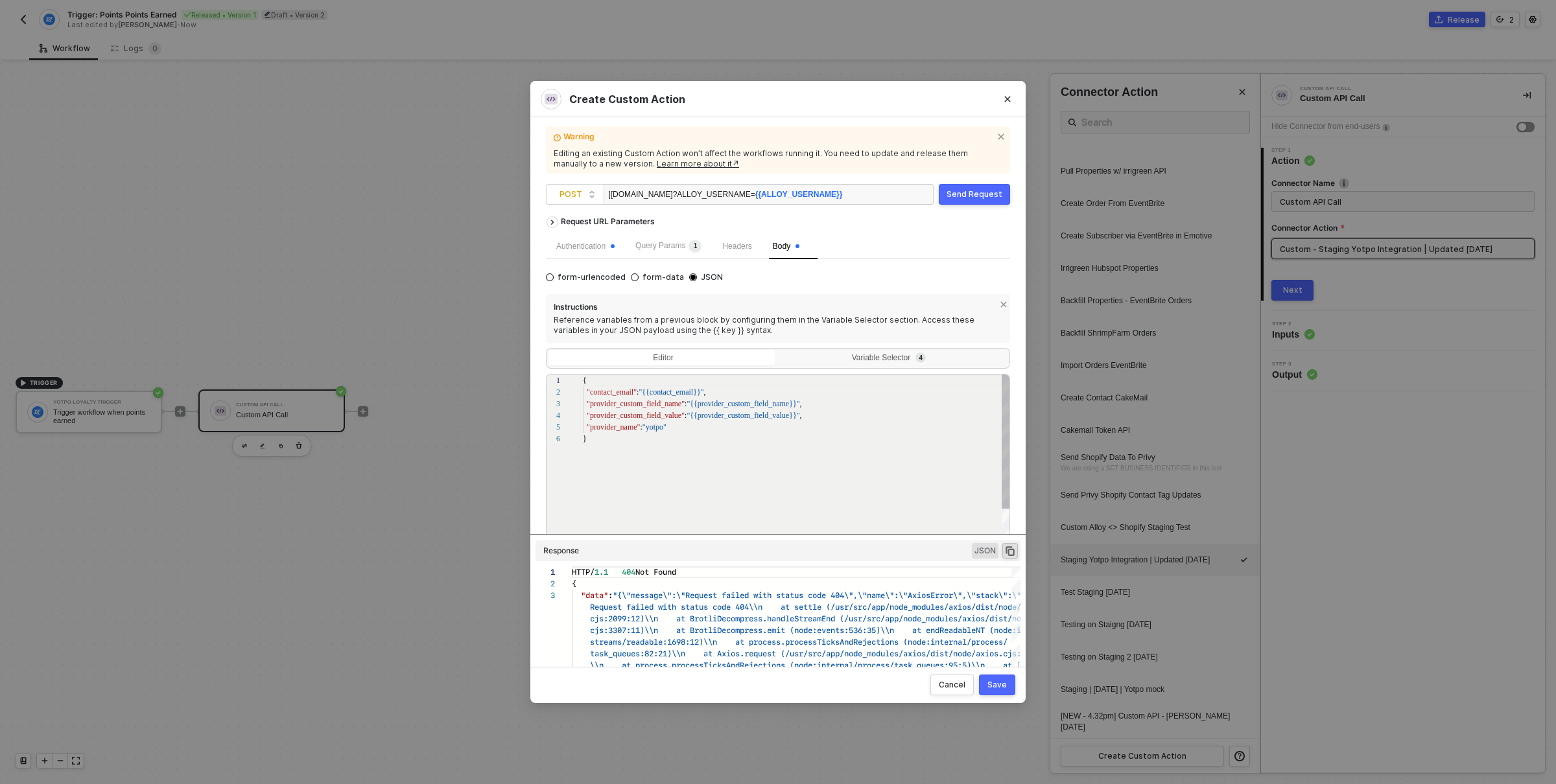
scroll to position [58, 0]
click at [729, 415] on span ""{{provider_custom_field_value}}"" at bounding box center [743, 415] width 113 height 9
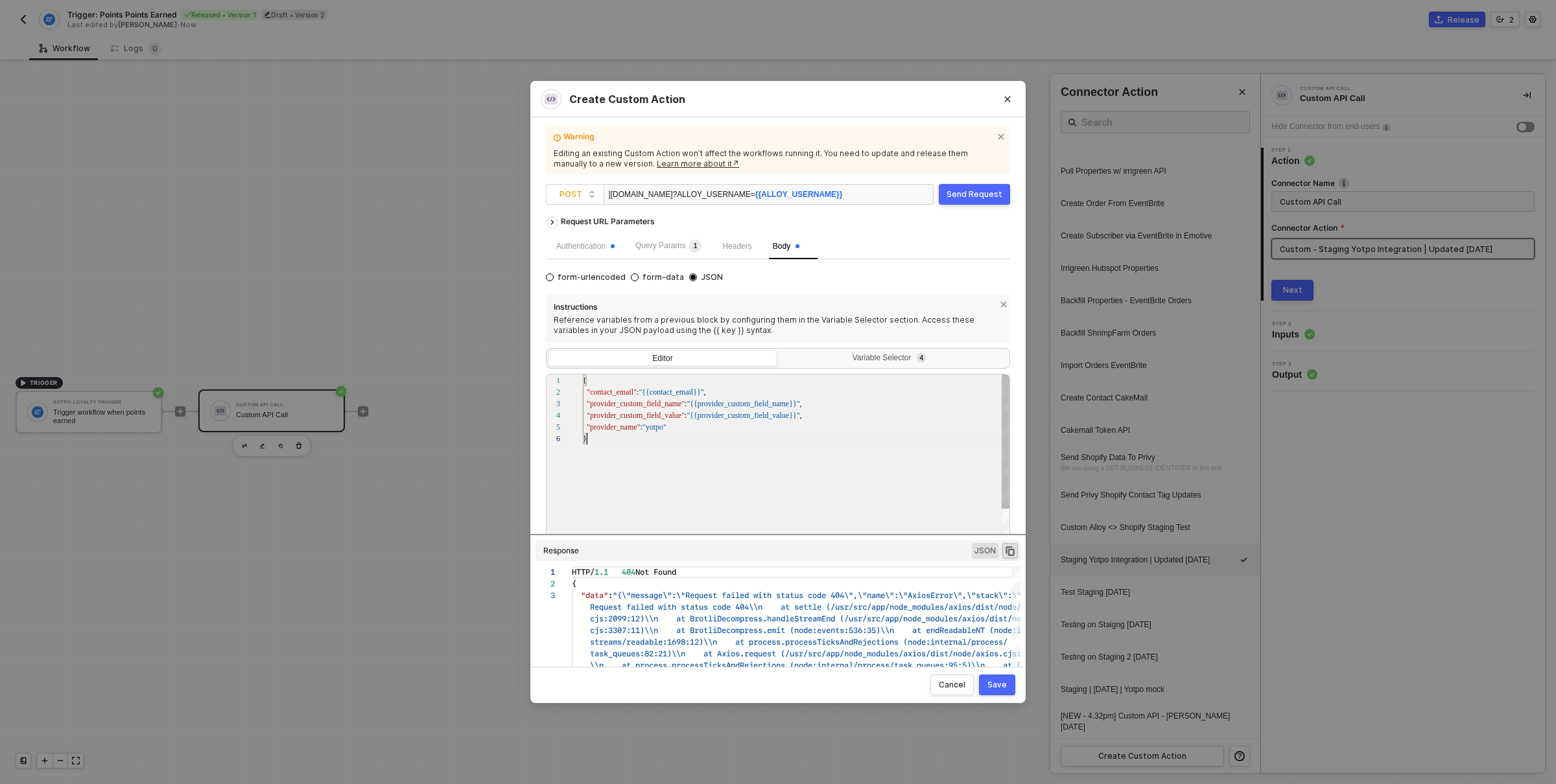
scroll to position [58, 3]
click at [821, 484] on div "{ "contact_email" : "{{contact_email}}" , "provider_custom_field_name" : "{{pro…" at bounding box center [796, 493] width 428 height 237
click at [671, 250] on div "Query Params 1" at bounding box center [669, 246] width 66 height 13
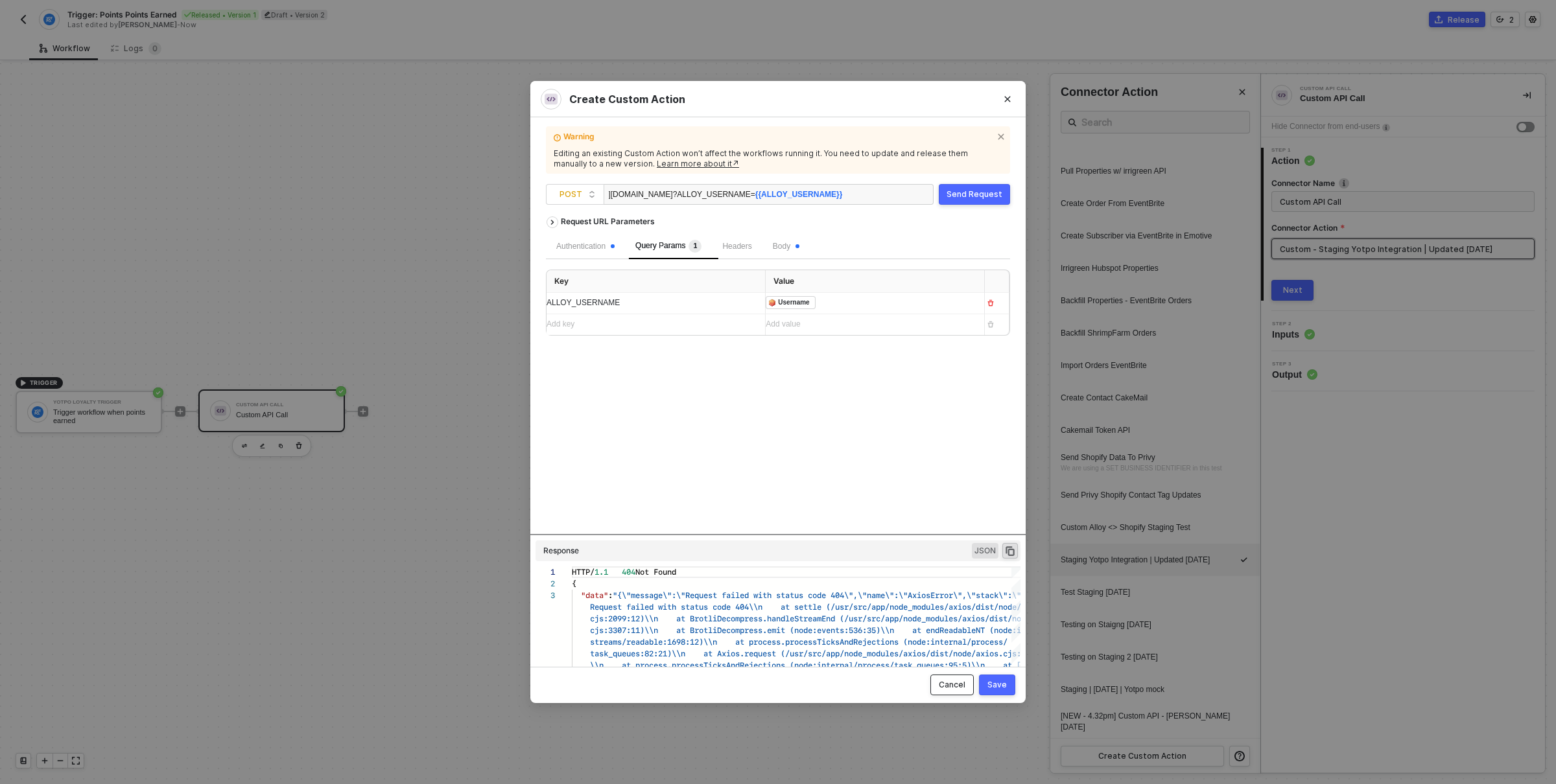
click at [955, 684] on div "Cancel" at bounding box center [952, 685] width 27 height 10
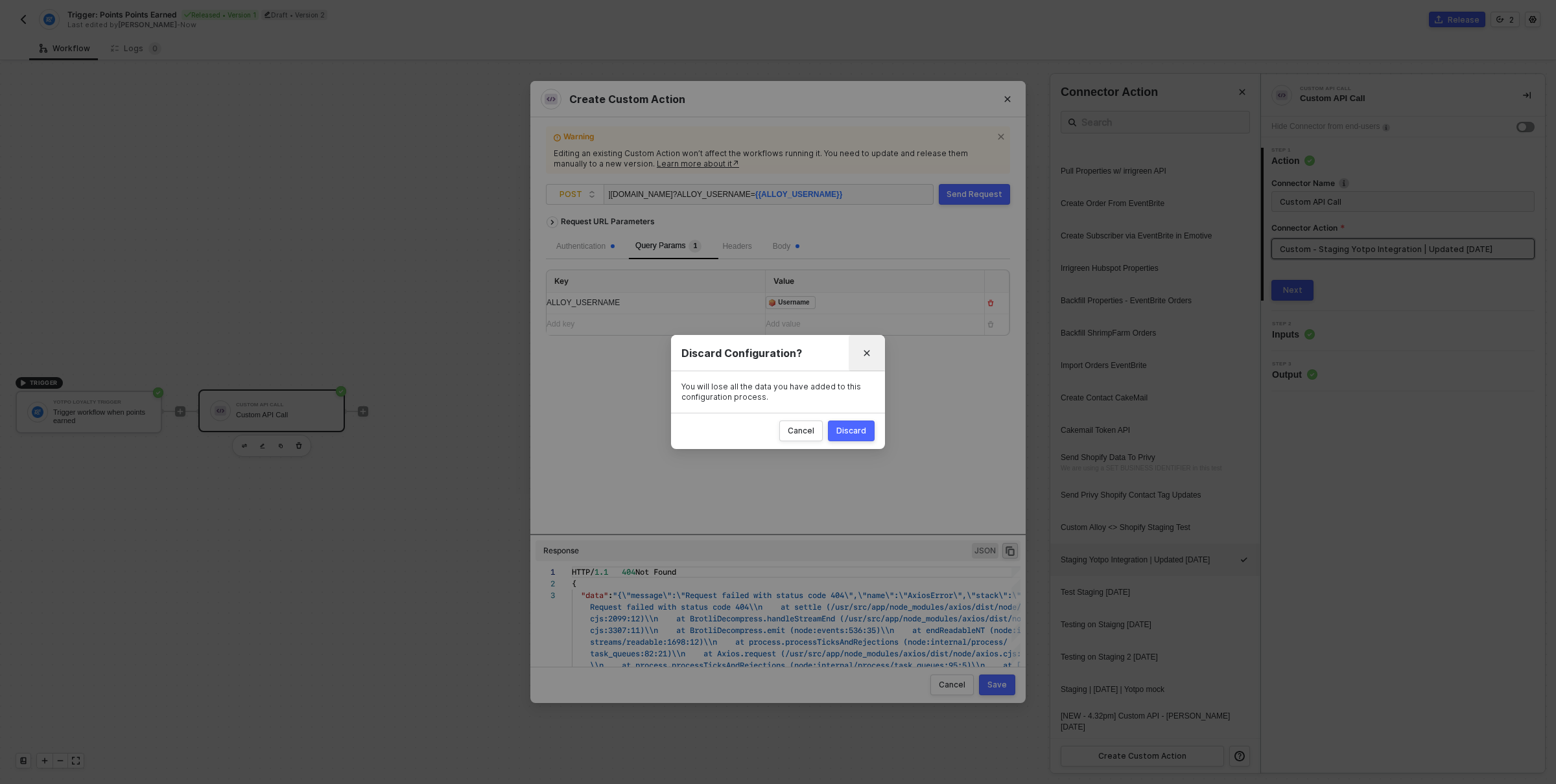
drag, startPoint x: 853, startPoint y: 432, endPoint x: 858, endPoint y: 354, distance: 78.2
click at [858, 354] on div "Discard Configuration? You will lose all the data you have added to this config…" at bounding box center [778, 392] width 214 height 113
click at [861, 352] on button "Close" at bounding box center [867, 353] width 21 height 21
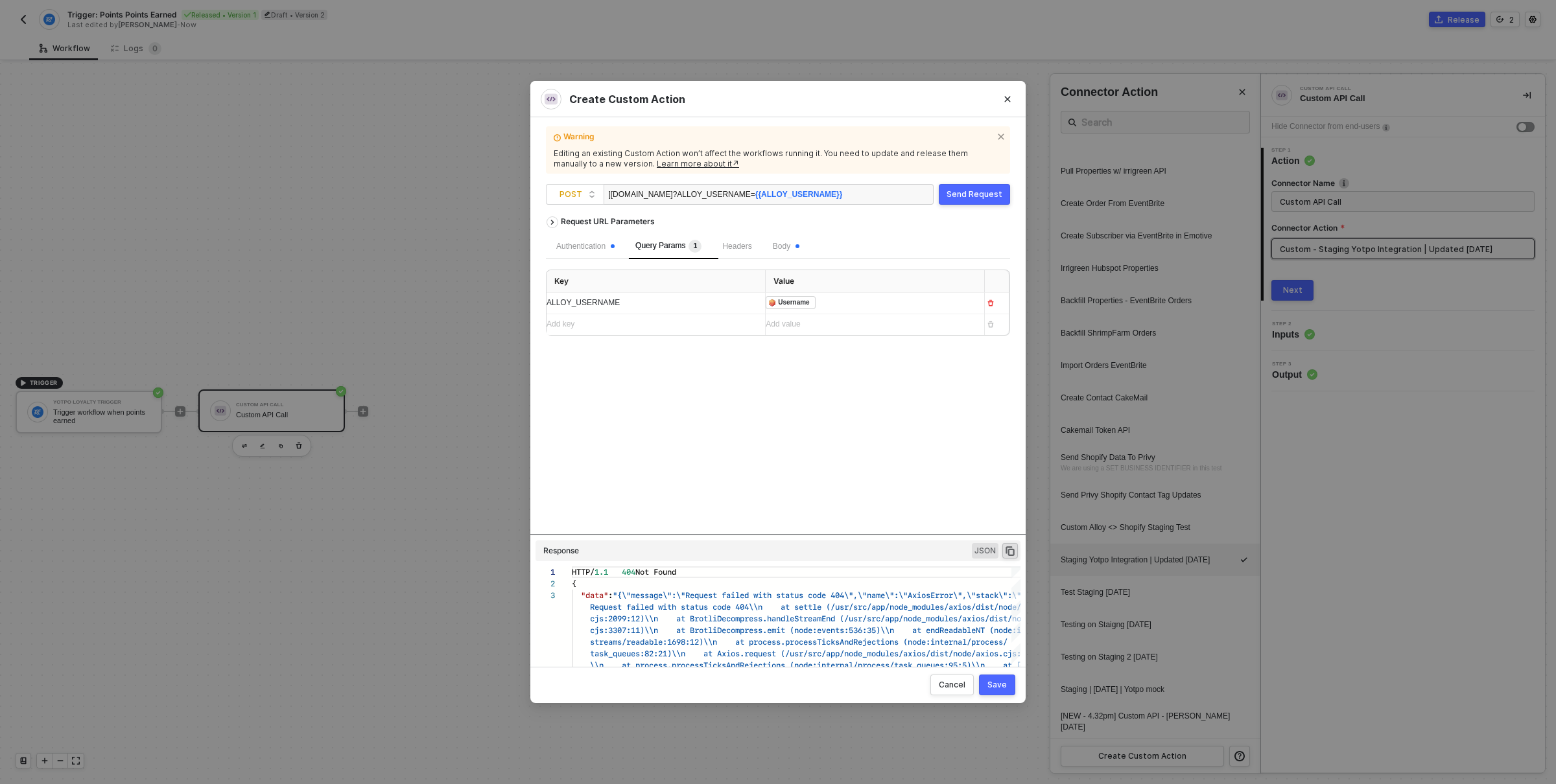
click at [934, 449] on div "Request URL Parameters Authentication Query Params 1 Headers Body Key Value ALL…" at bounding box center [778, 372] width 465 height 324
click at [730, 192] on span "?ALLOY_USERNAME= {{ALLOY_USERNAME}}" at bounding box center [757, 194] width 170 height 9
click at [669, 194] on div "[URL][DOMAIN_NAME] ?ALLOY_USERNAME= {{ALLOY_USERNAME}}" at bounding box center [725, 195] width 234 height 21
drag, startPoint x: 669, startPoint y: 194, endPoint x: 707, endPoint y: 194, distance: 38.0
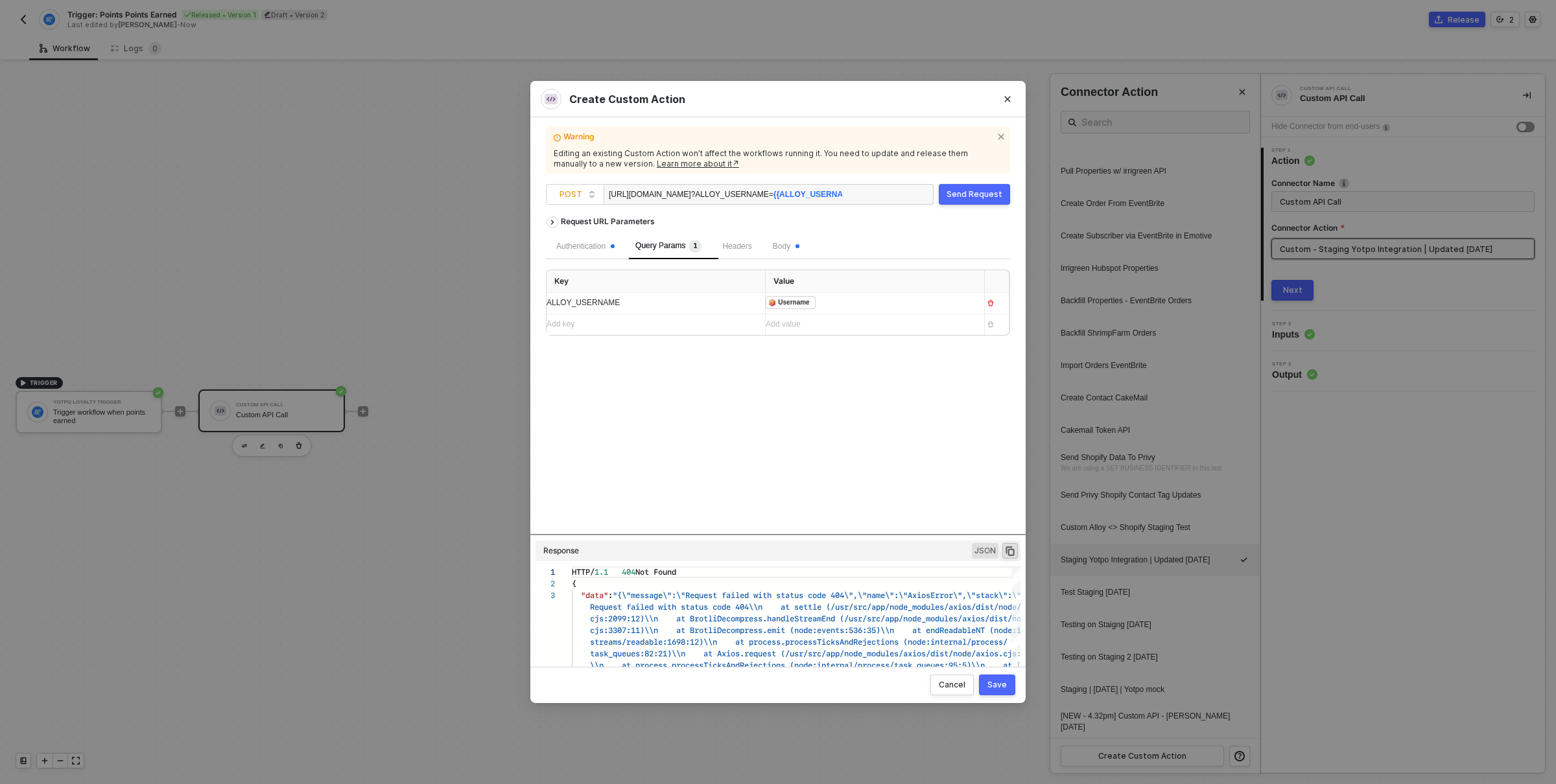
click at [706, 194] on div "[URL][DOMAIN_NAME] ?ALLOY_USERNAME= {{ALLOY_USERNAME}}" at bounding box center [725, 195] width 234 height 21
click at [793, 253] on div "Body" at bounding box center [786, 246] width 47 height 26
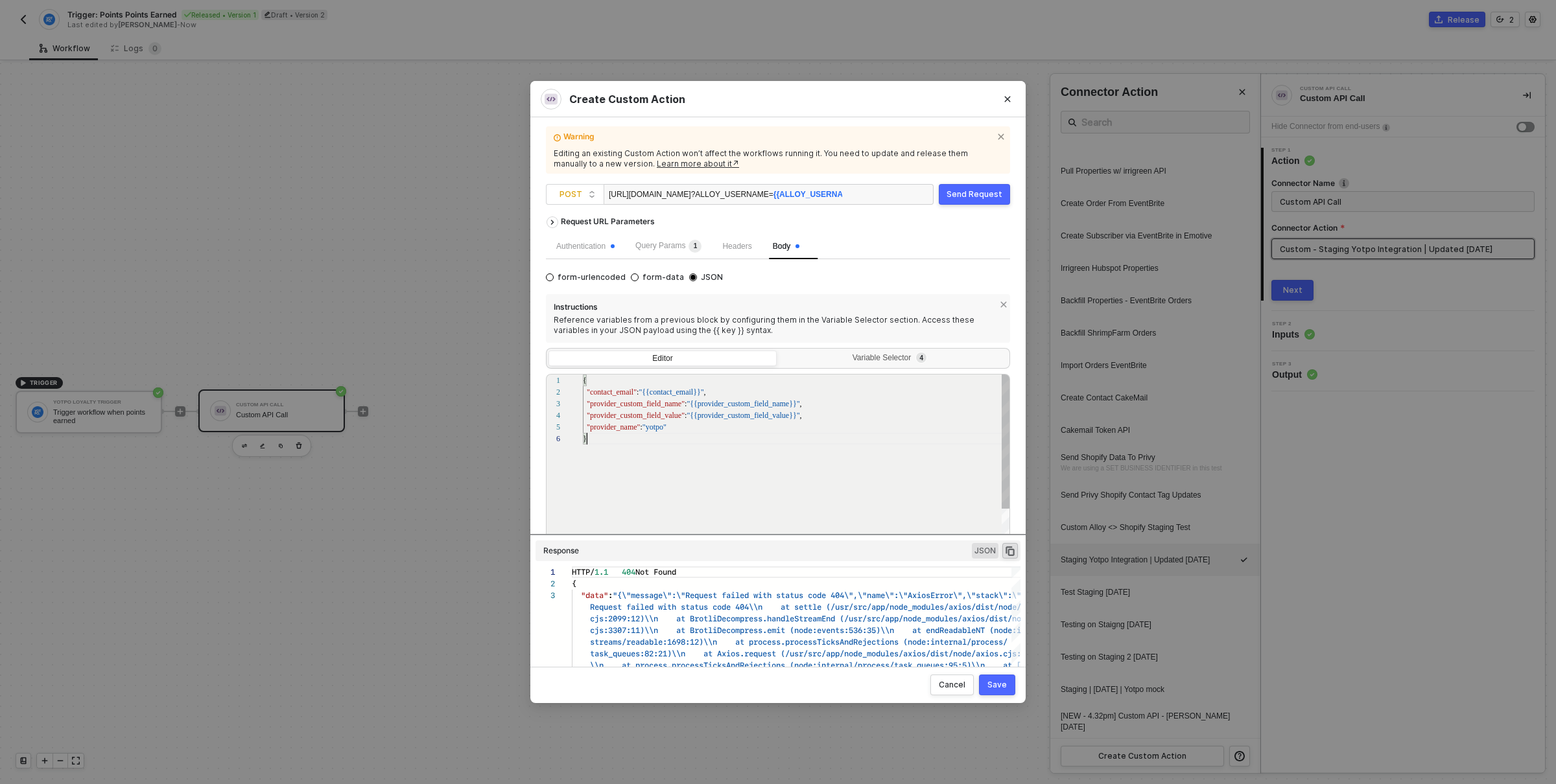
scroll to position [58, 3]
click at [708, 487] on div "{ "contact_email" : "{{contact_email}}" , "provider_custom_field_name" : "{{pro…" at bounding box center [796, 493] width 428 height 237
click at [701, 433] on div "}" at bounding box center [796, 439] width 428 height 12
click at [653, 193] on div "[URL][DOMAIN_NAME] ?ALLOY_USERNAME= {{ALLOY_USERNAME}}" at bounding box center [725, 195] width 234 height 21
click at [675, 193] on div "[URL][DOMAIN_NAME] ?ALLOY_USERNAME= {{ALLOY_USERNAME}}" at bounding box center [725, 195] width 234 height 21
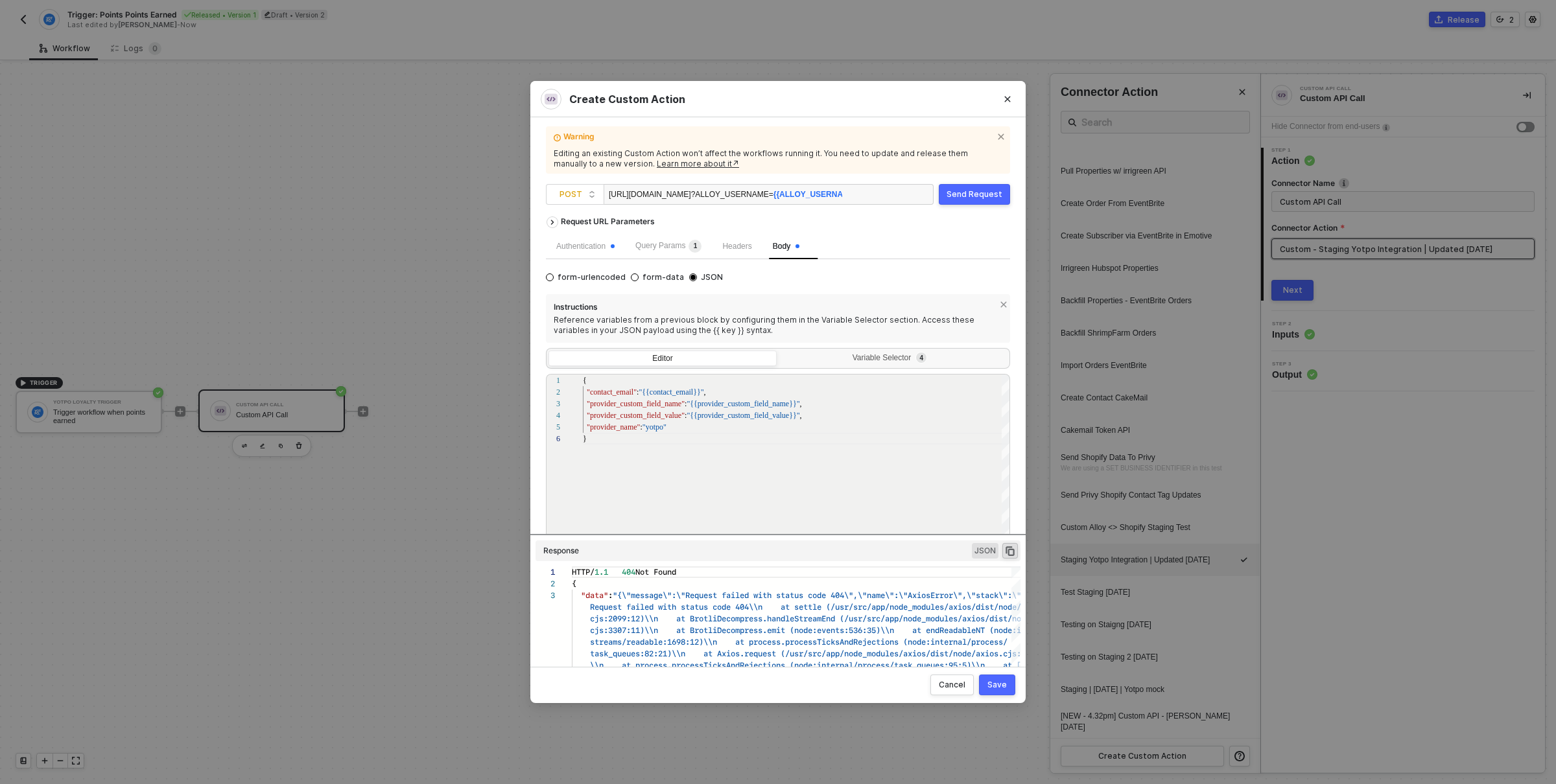
drag, startPoint x: 675, startPoint y: 193, endPoint x: 708, endPoint y: 193, distance: 33.0
click at [708, 193] on div "[URL][DOMAIN_NAME] ?ALLOY_USERNAME= {{ALLOY_USERNAME}}" at bounding box center [725, 195] width 234 height 21
click at [956, 149] on div "Editing an existing Custom Action won’t affect the workflows running it. You ne…" at bounding box center [778, 158] width 449 height 20
click at [946, 231] on div "Request URL Parameters" at bounding box center [778, 221] width 465 height 23
click at [751, 247] on span "Headers" at bounding box center [737, 246] width 29 height 9
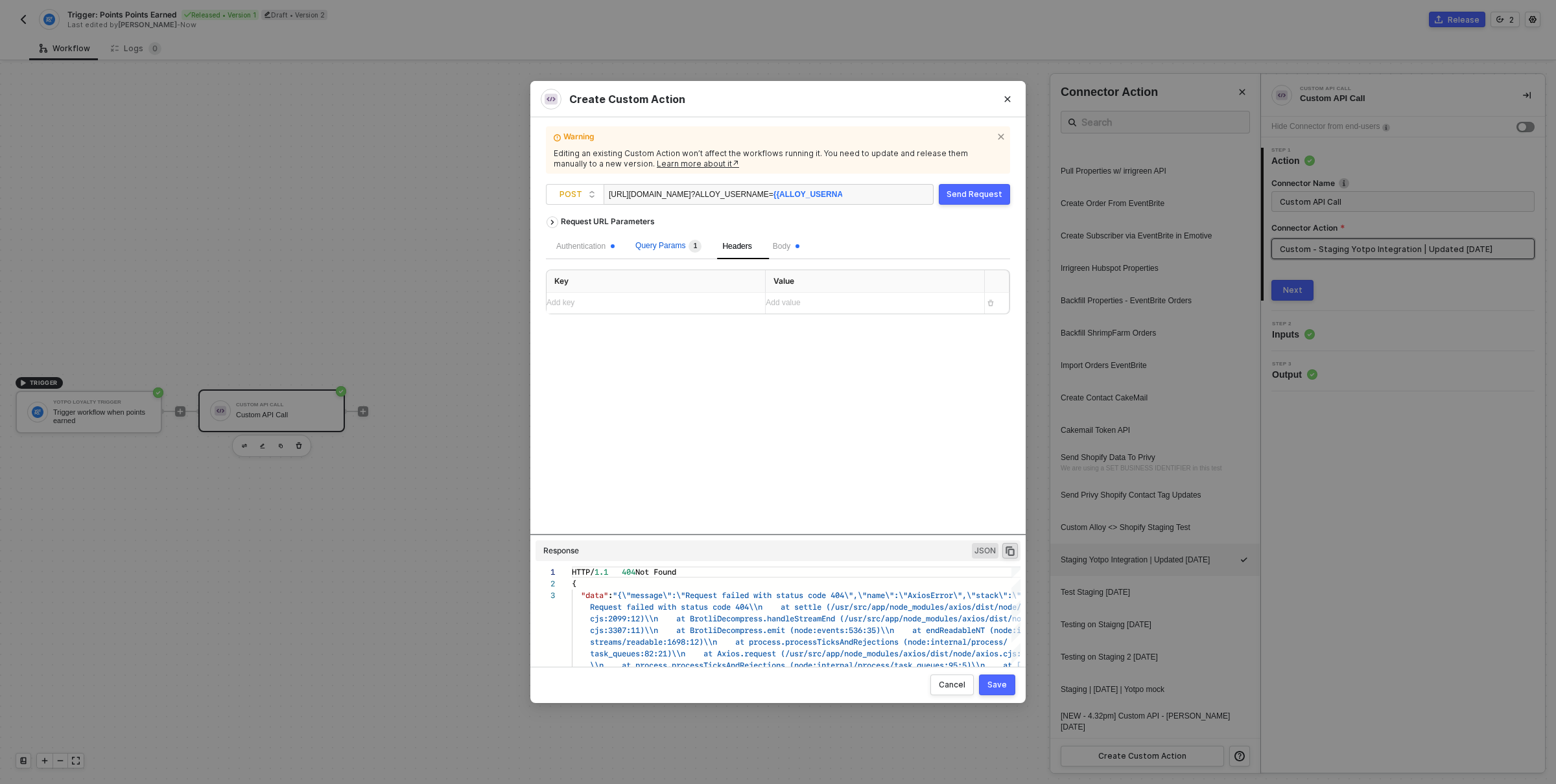
click at [698, 245] on span "1" at bounding box center [695, 246] width 4 height 7
click at [828, 432] on div "Request URL Parameters Authentication Query Params 1 Headers Body Key Value ALL…" at bounding box center [778, 372] width 465 height 324
click at [849, 422] on div "Request URL Parameters Authentication Query Params 1 Headers Body Key Value ALL…" at bounding box center [778, 372] width 465 height 324
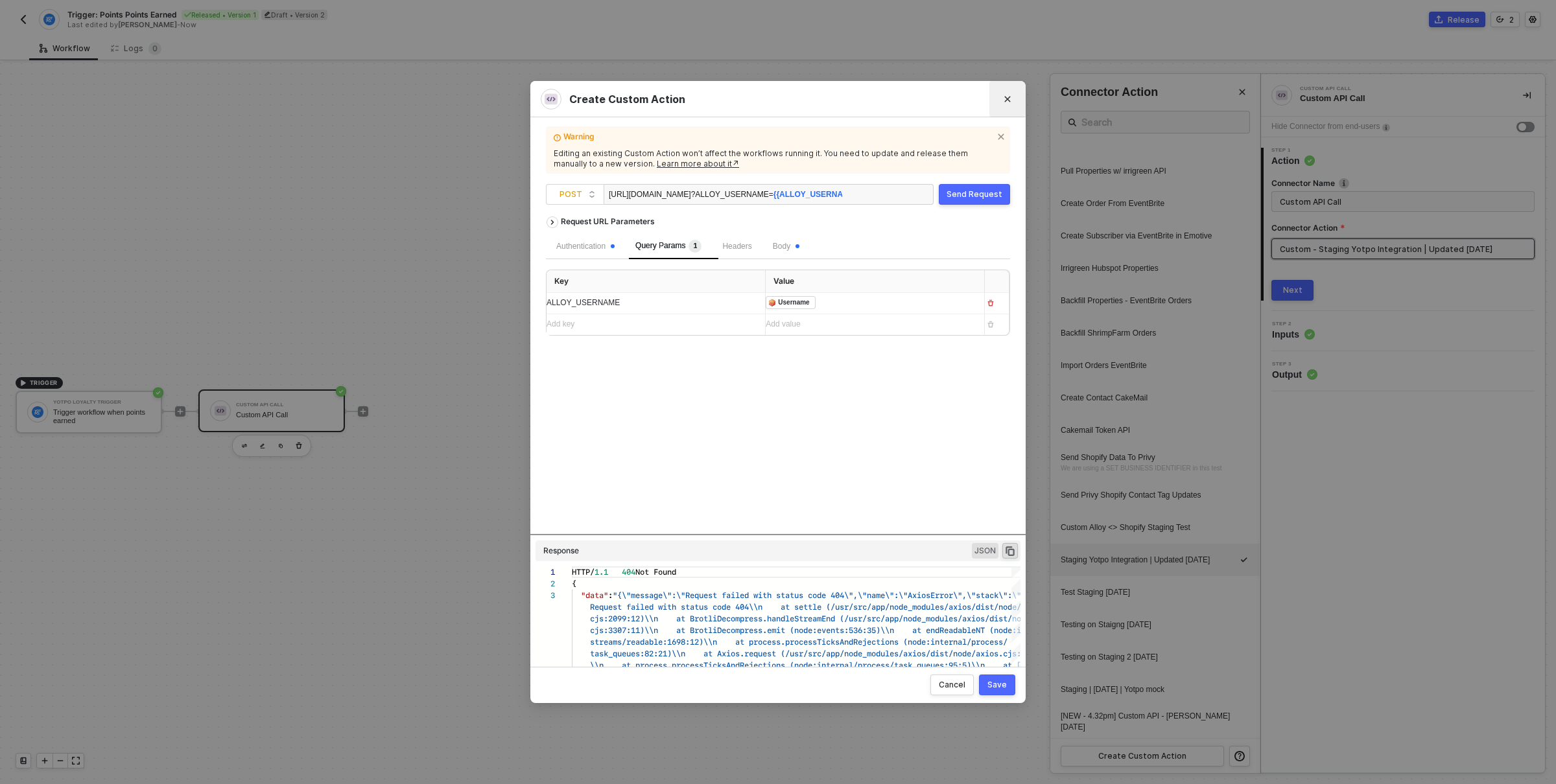
click at [1014, 97] on button "Close" at bounding box center [1008, 99] width 21 height 21
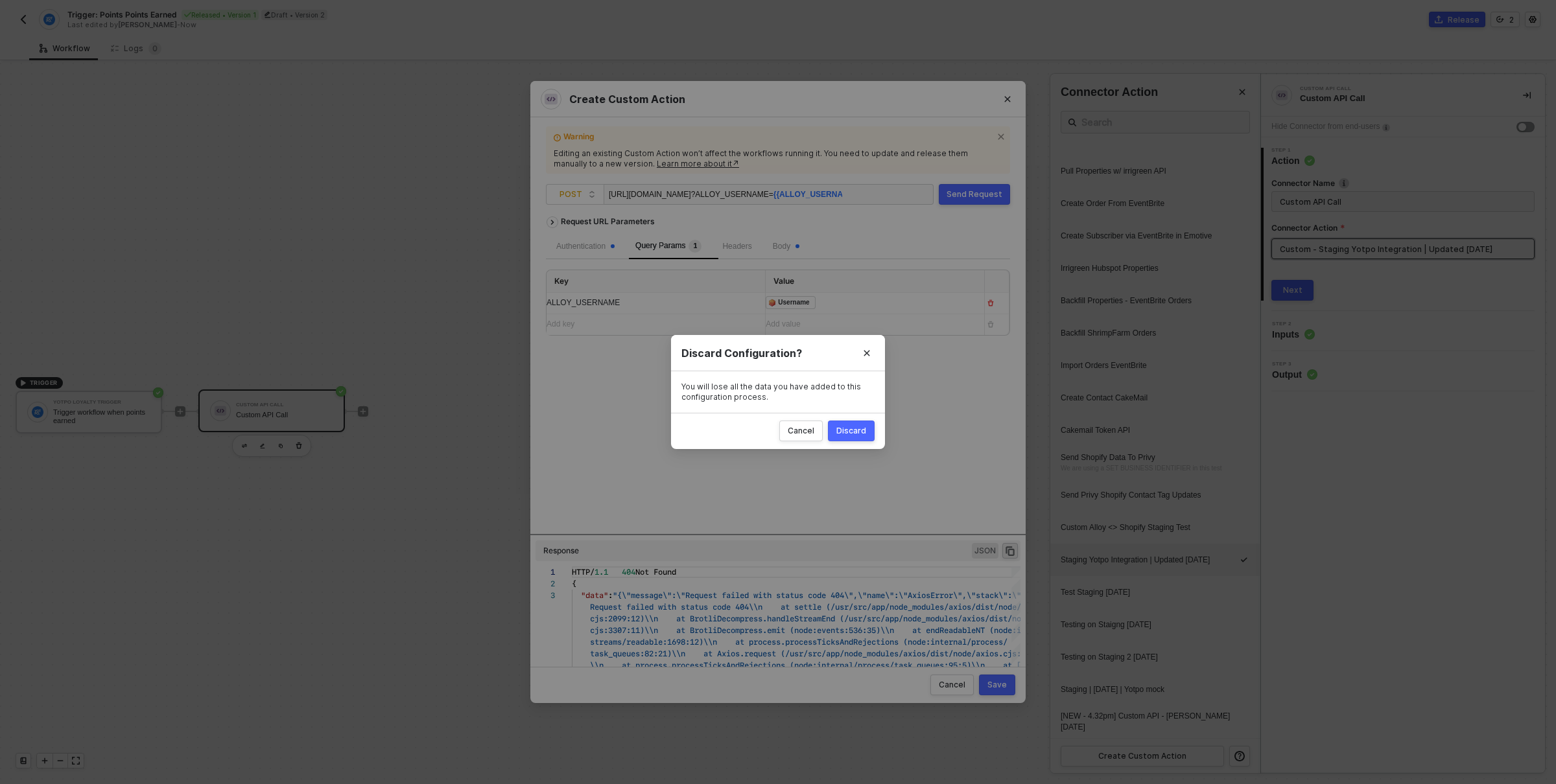
click at [838, 432] on div "Discard" at bounding box center [852, 431] width 30 height 10
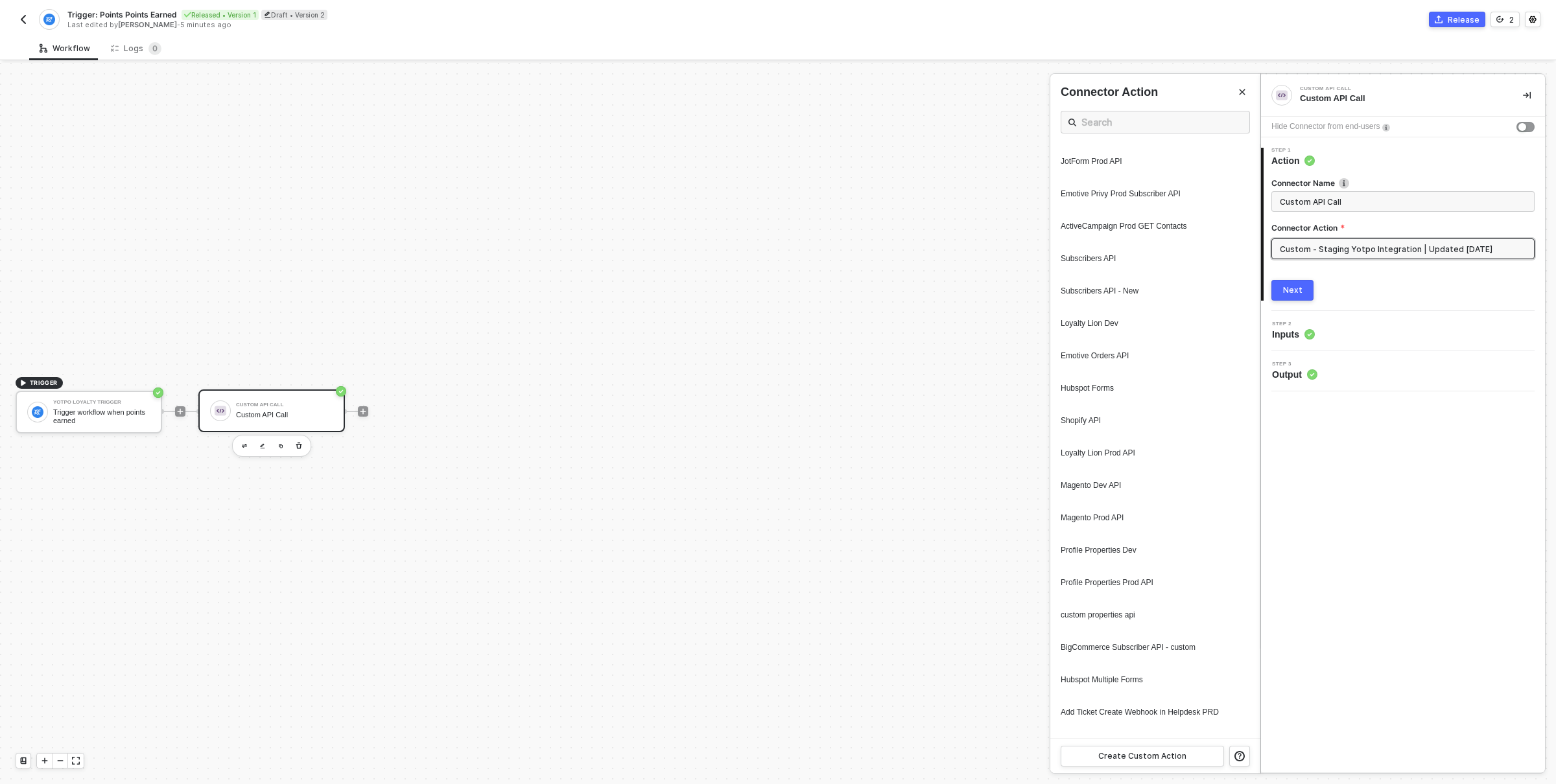
scroll to position [0, 0]
click at [1239, 91] on icon "Close" at bounding box center [1242, 92] width 7 height 7
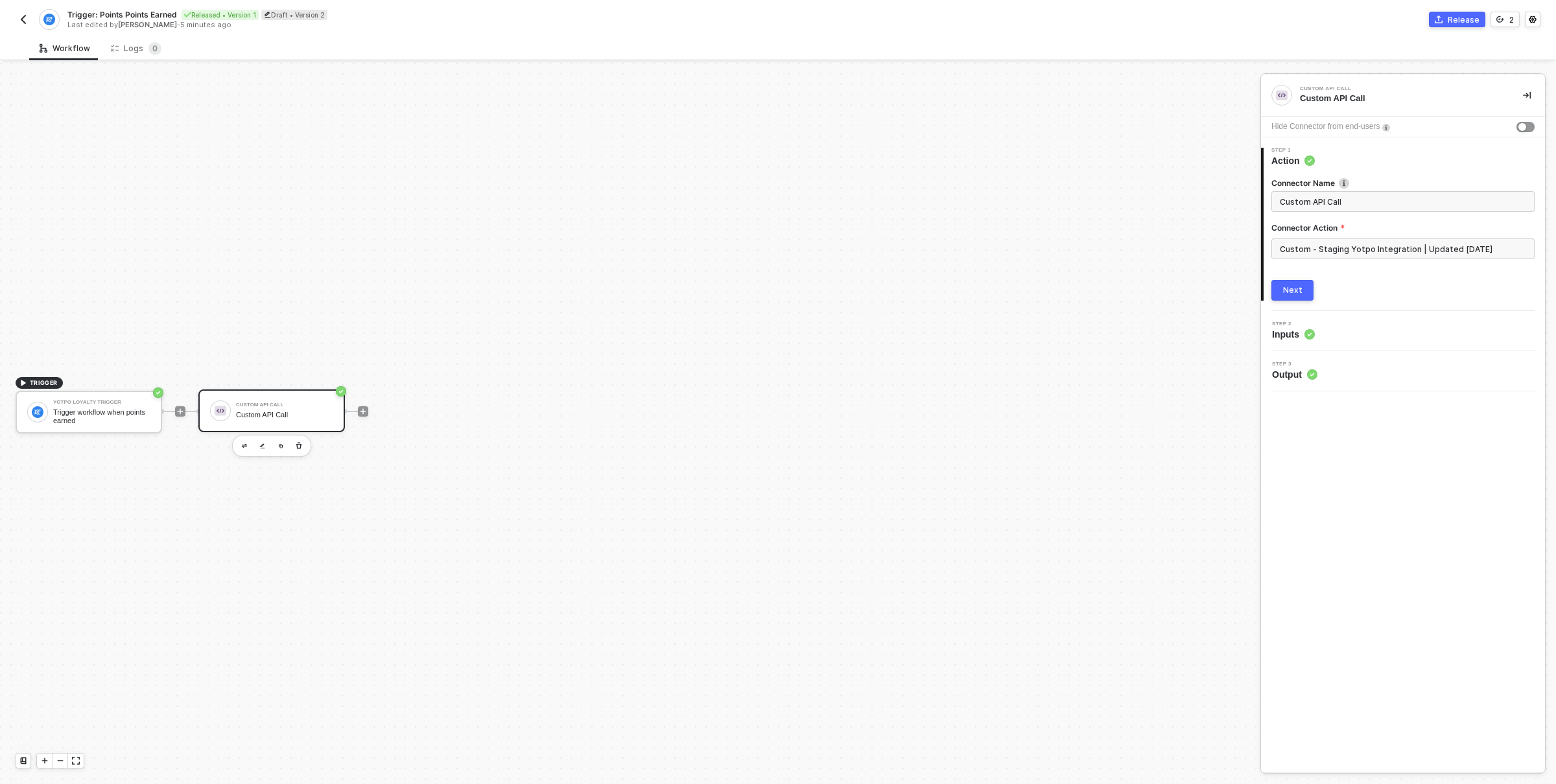
click at [22, 17] on img "button" at bounding box center [23, 19] width 10 height 10
